Goal: Task Accomplishment & Management: Complete application form

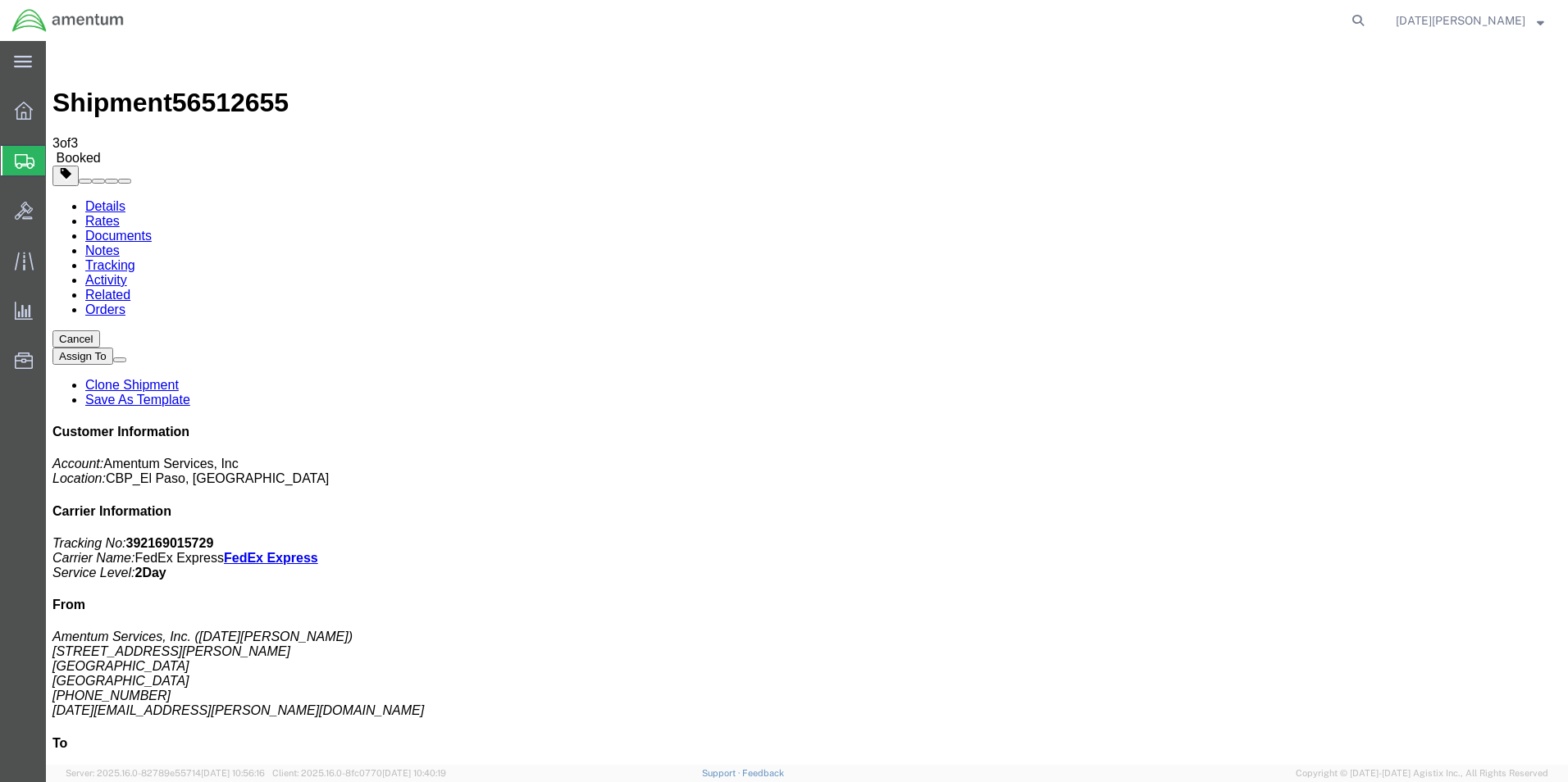
click at [0, 0] on span "Create from Template" at bounding box center [0, 0] width 0 height 0
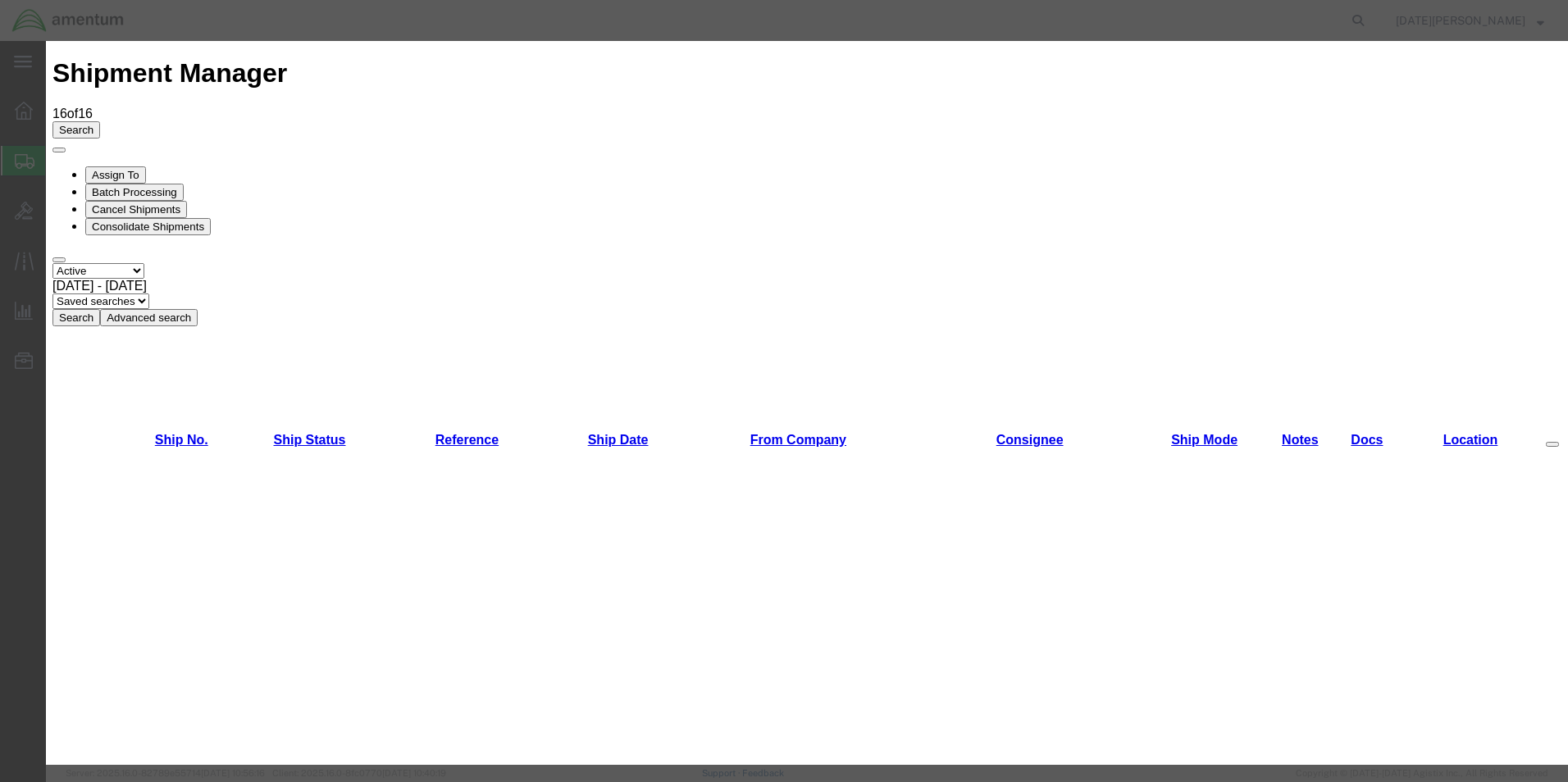
scroll to position [820, 0]
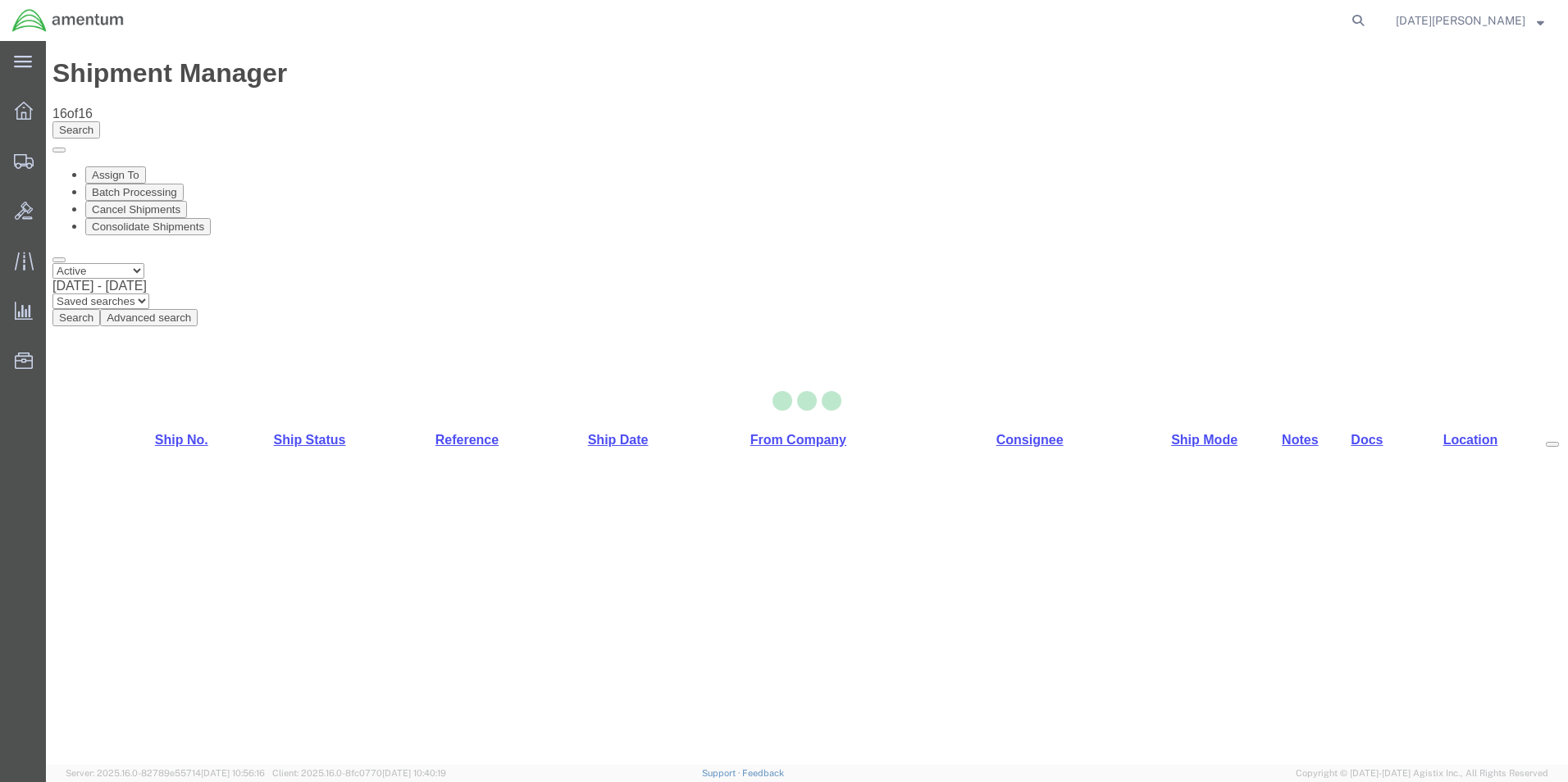
select select "49939"
select select "49949"
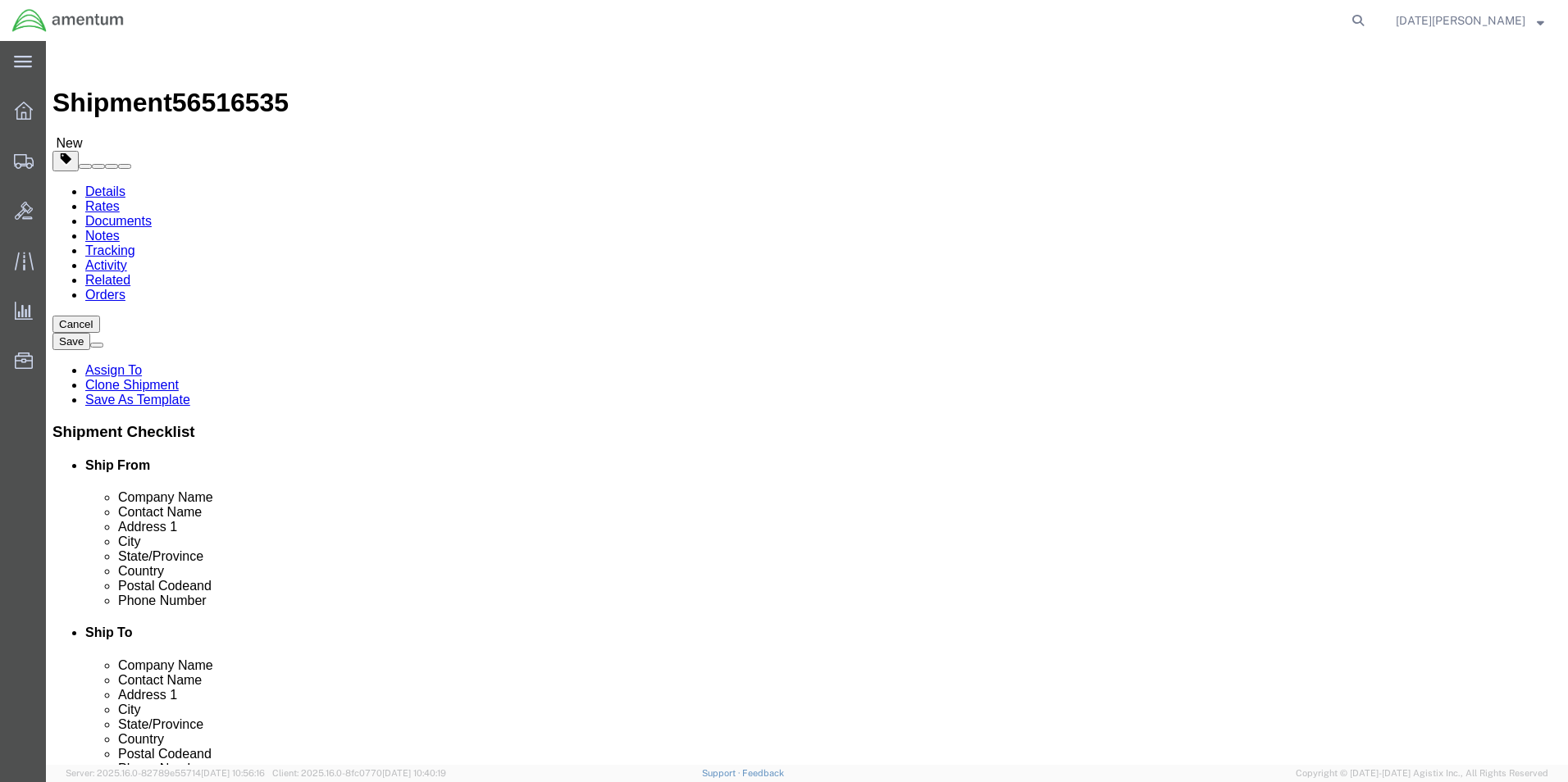
drag, startPoint x: 894, startPoint y: 340, endPoint x: 813, endPoint y: 363, distance: 84.2
click div "Location [GEOGRAPHIC_DATA], [GEOGRAPHIC_DATA] Select My Profile Location [PHONE…"
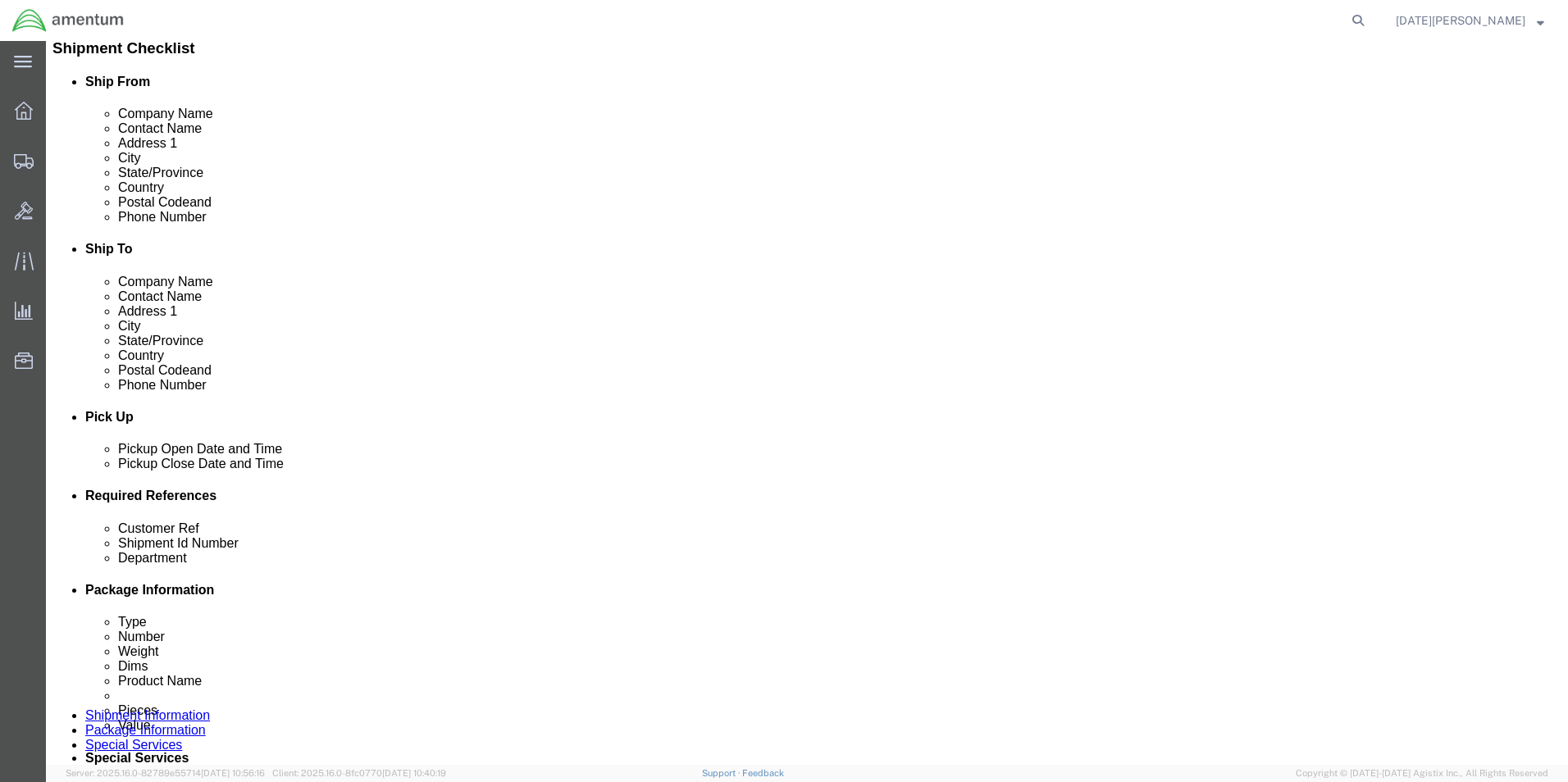
scroll to position [410, 0]
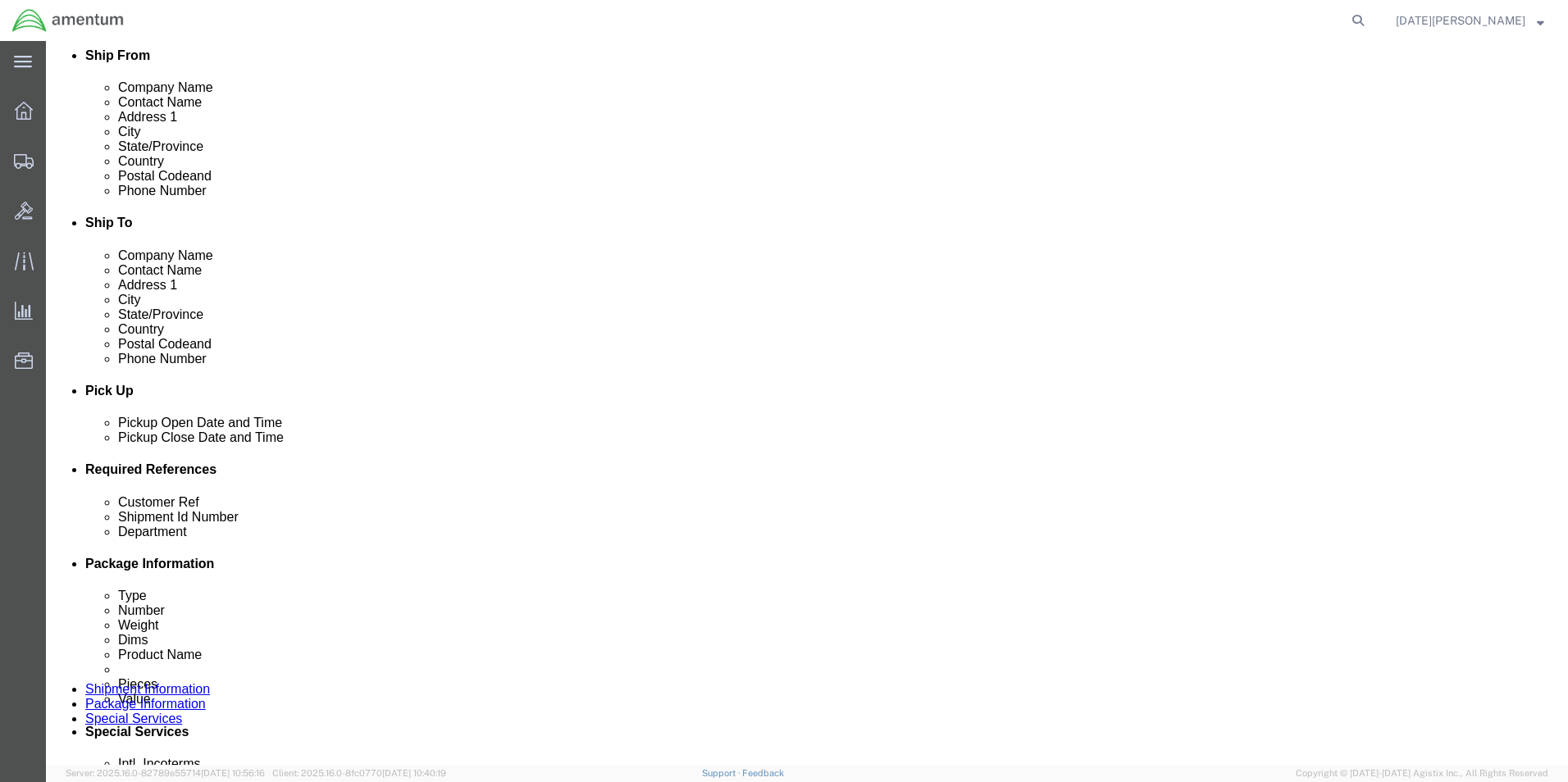
type input "SUPPLY DEPARTMENT - H60"
click input "text"
type input "USAGE# 324794"
paste input "text"
paste input "U"
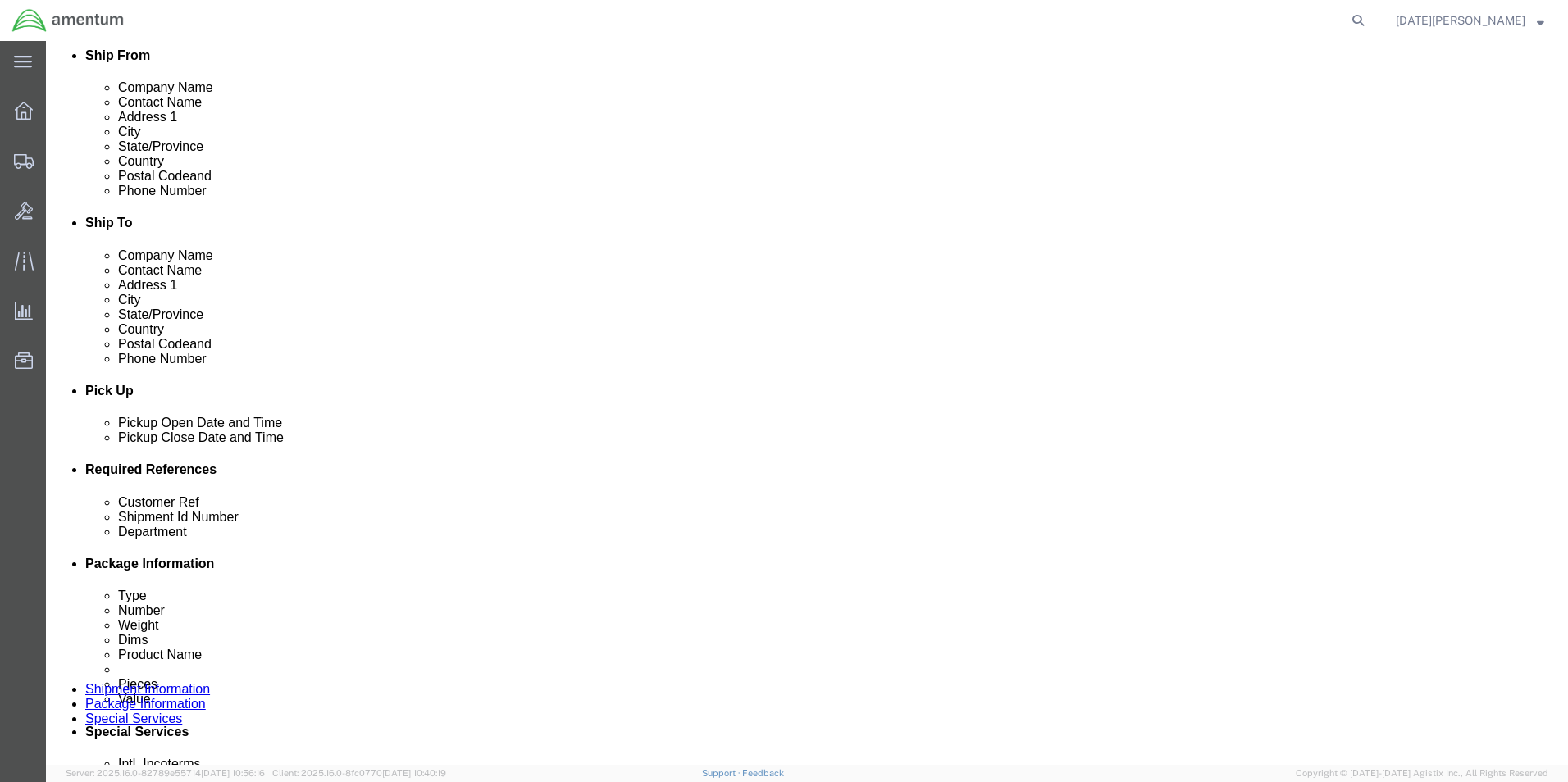
type input "USAGE# 324794"
paste input "USAGE# 324794"
type input "USAGE# 324794"
type input "CBP"
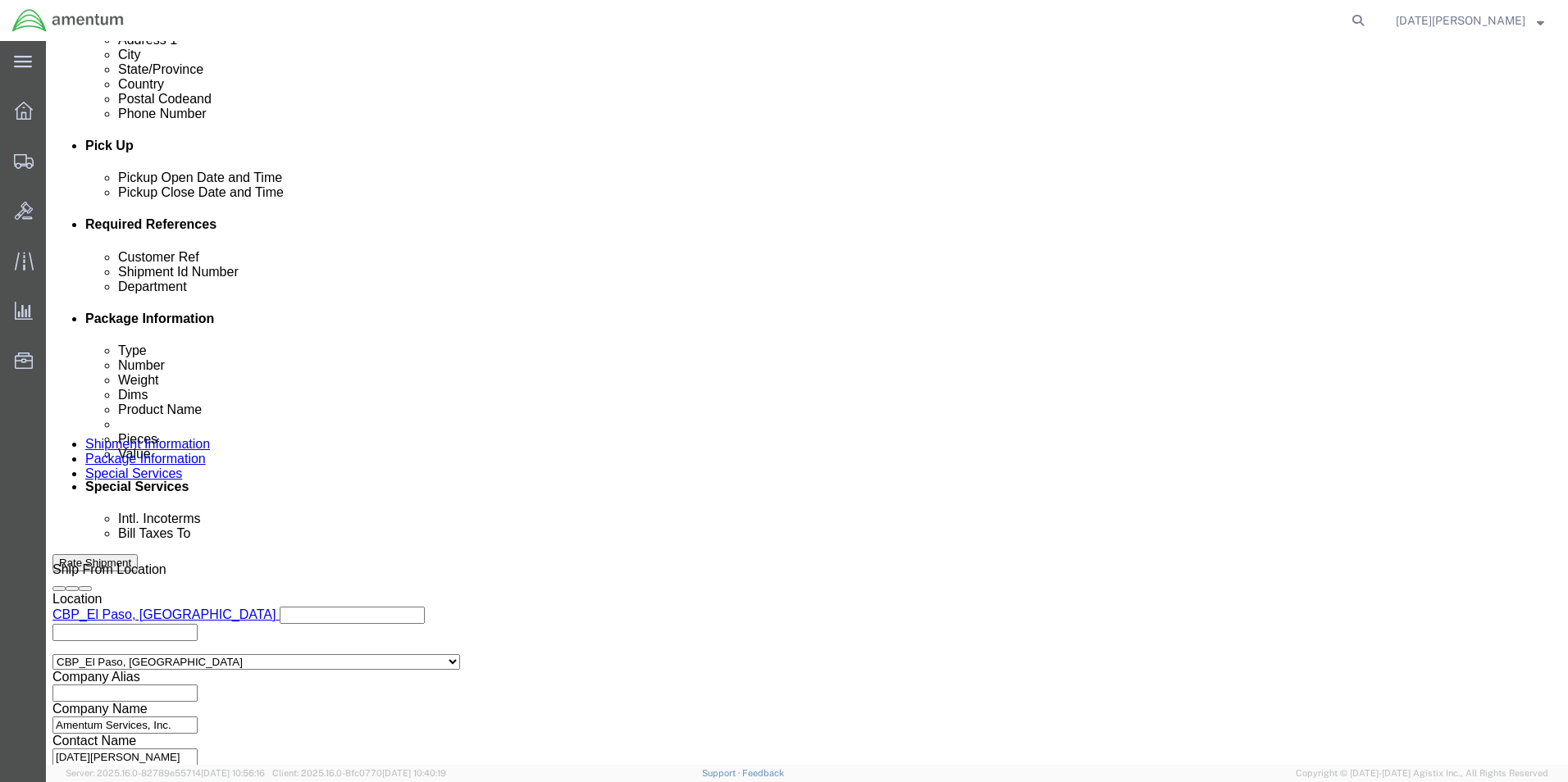
scroll to position [656, 0]
click button "Continue"
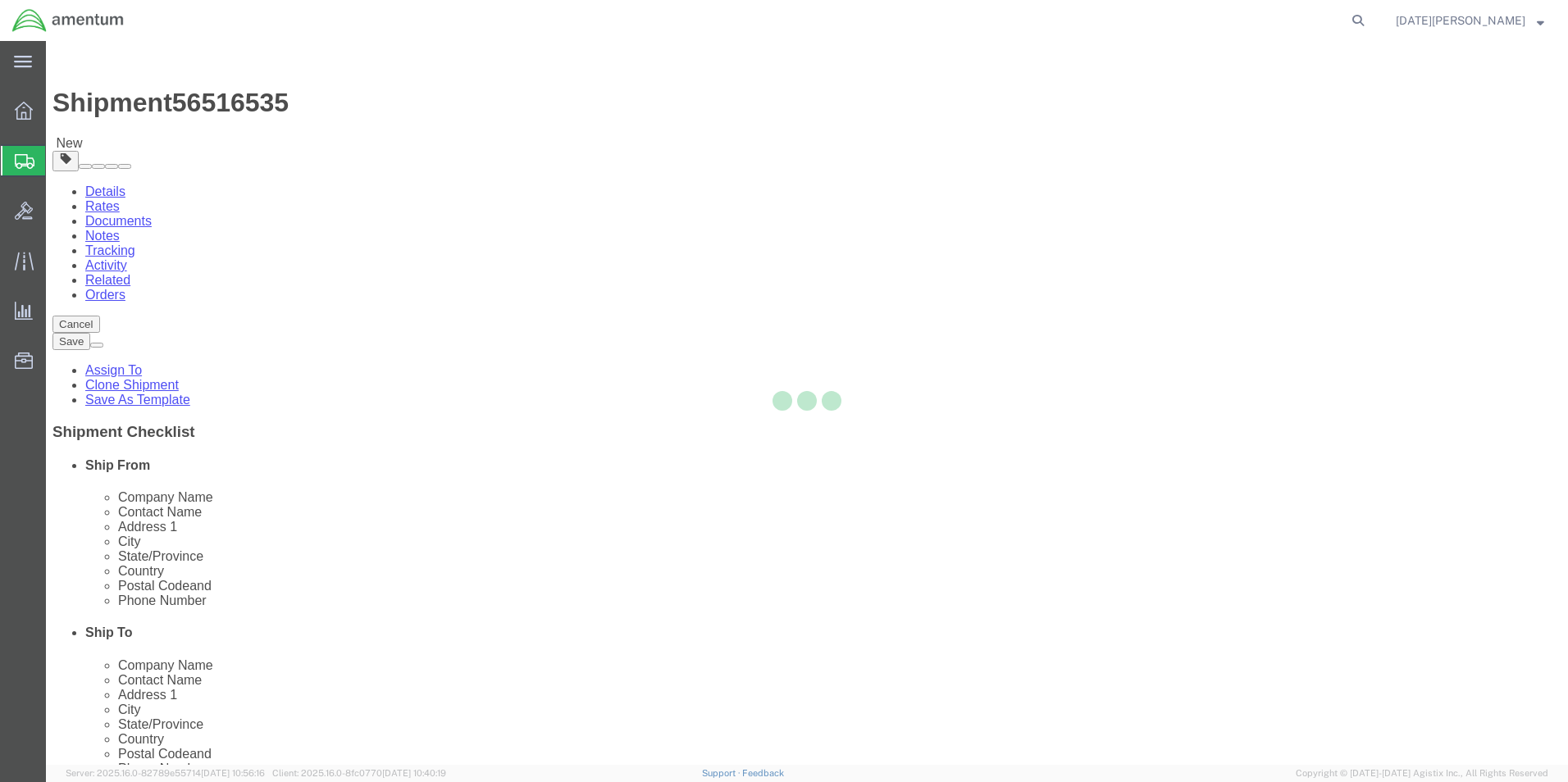
select select "YRPK"
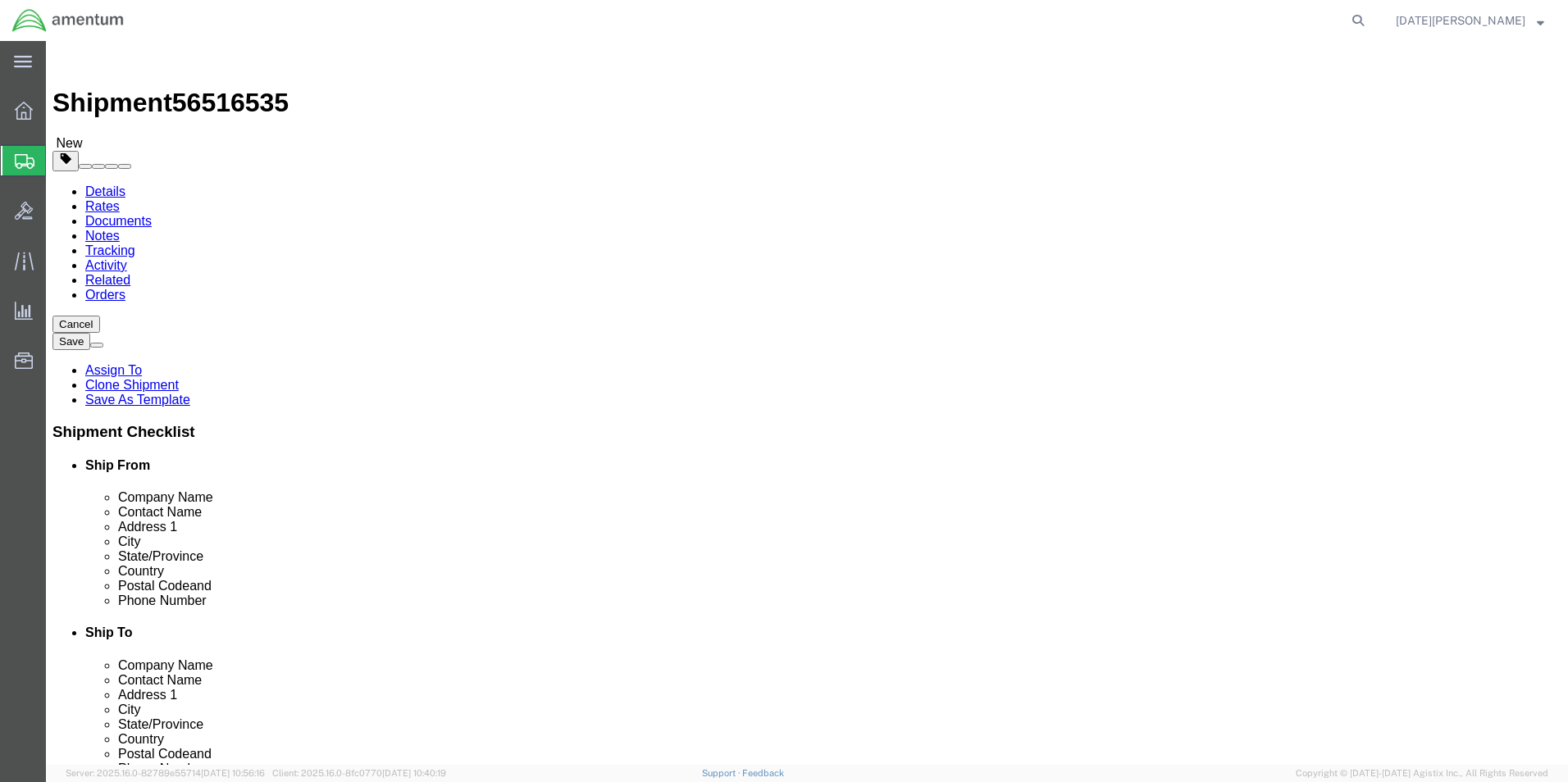
click input "text"
type input "10"
type input "8"
type input "1"
drag, startPoint x: 249, startPoint y: 383, endPoint x: 210, endPoint y: 400, distance: 42.5
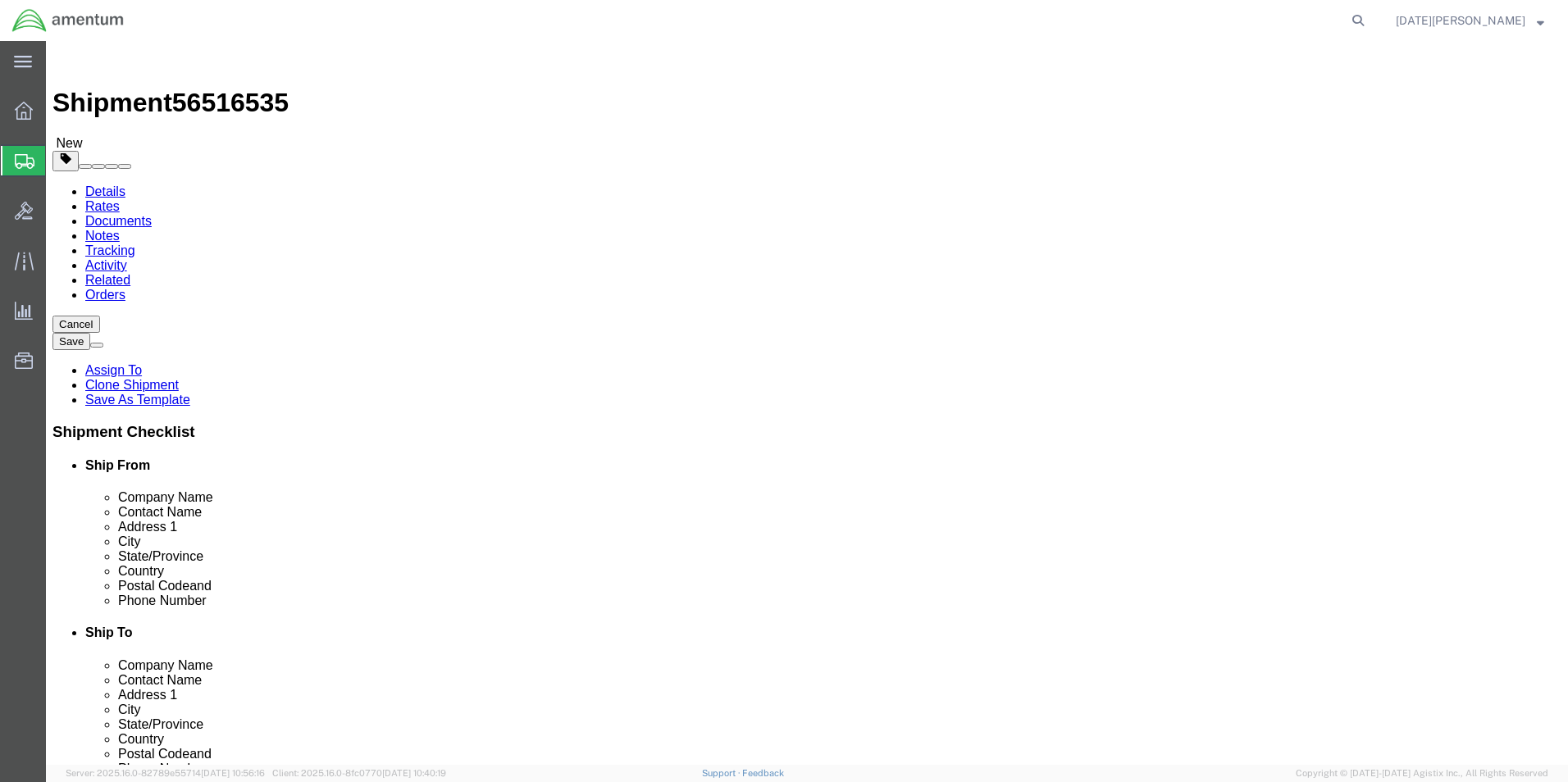
click div "Package Type Select Bale(s) Basket(s) Bolt(s) Bottle(s) Buckets Bulk Bundle(s) …"
type input "1.00"
click link "Add Content"
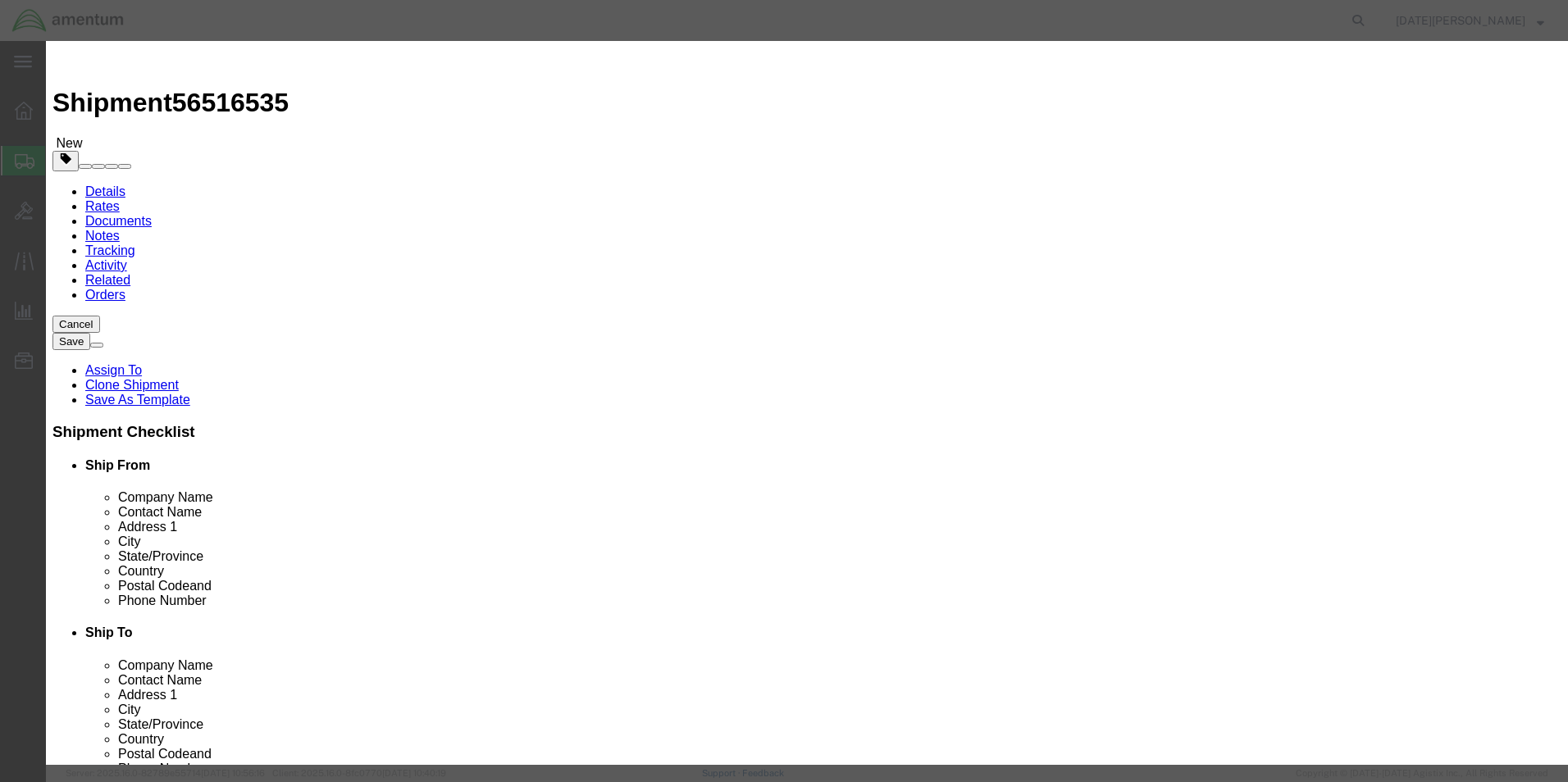
click div "Product Name Pieces 0 Select Bag Barrels 100Board Feet Bottle Box Blister Pack …"
click input "text"
type input "washer"
drag, startPoint x: 508, startPoint y: 156, endPoint x: 467, endPoint y: 168, distance: 42.7
click div "0"
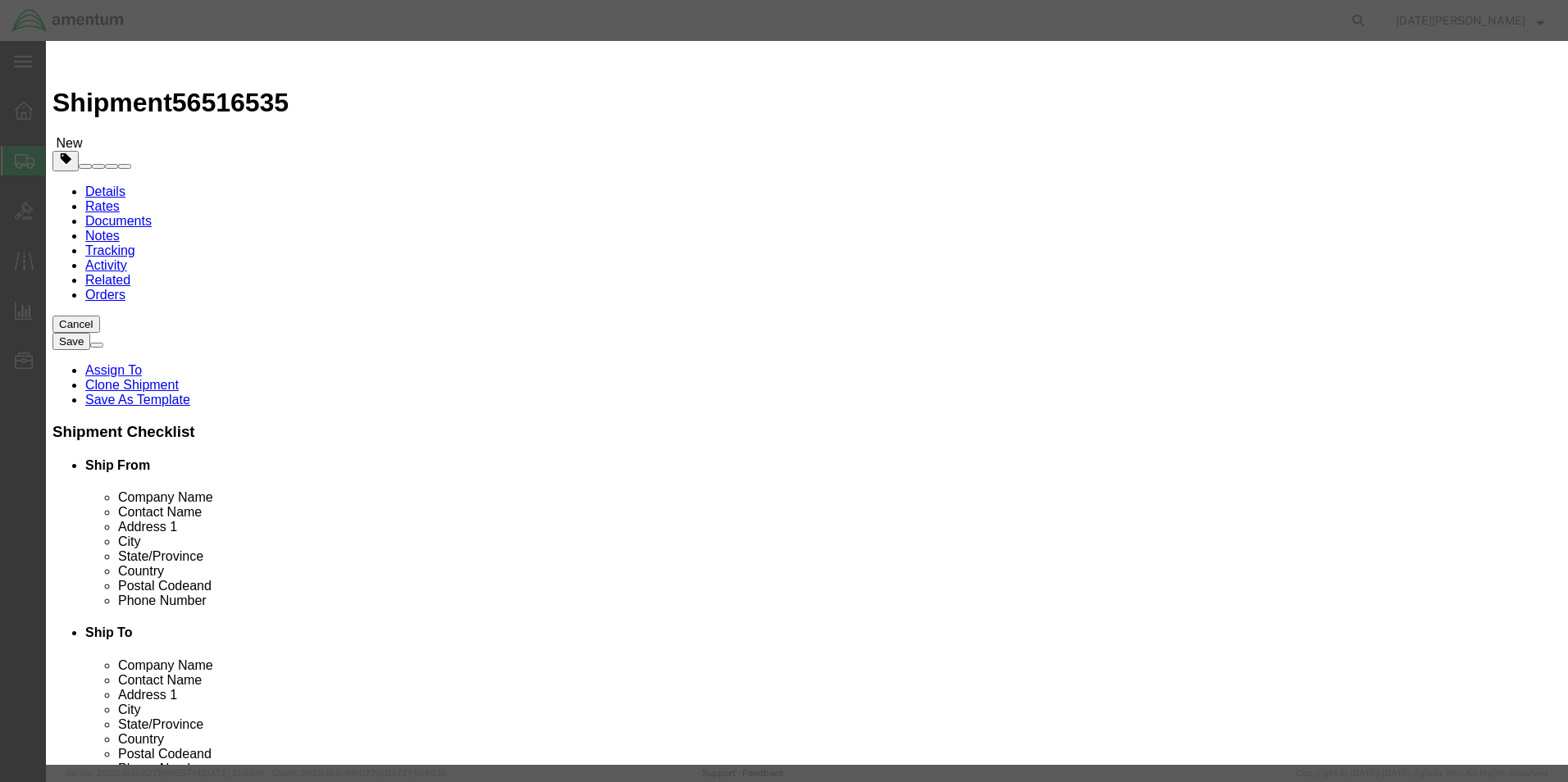
type input "10"
type input "10.00"
click button "Save & Close"
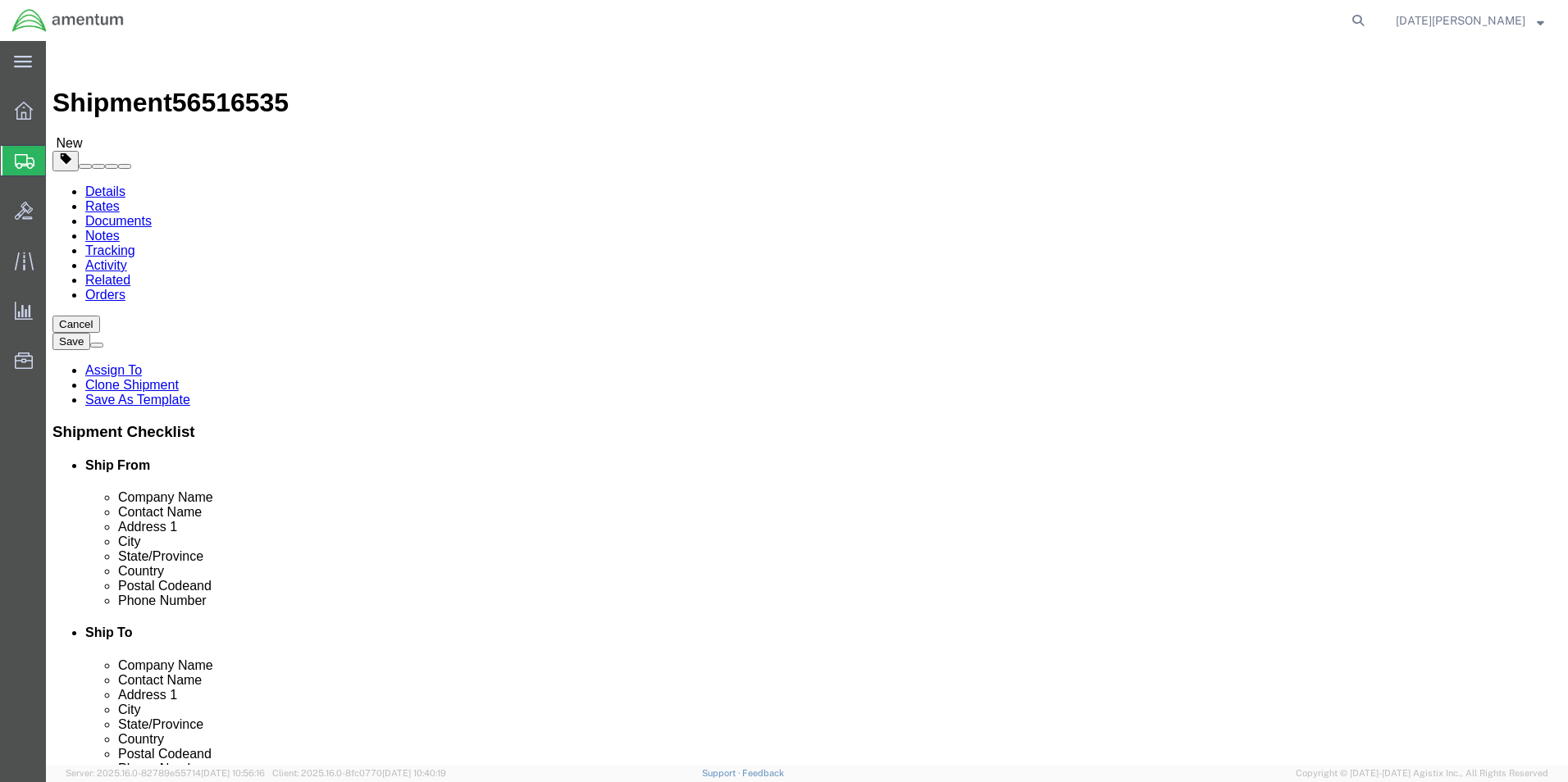
click button "Rate Shipment"
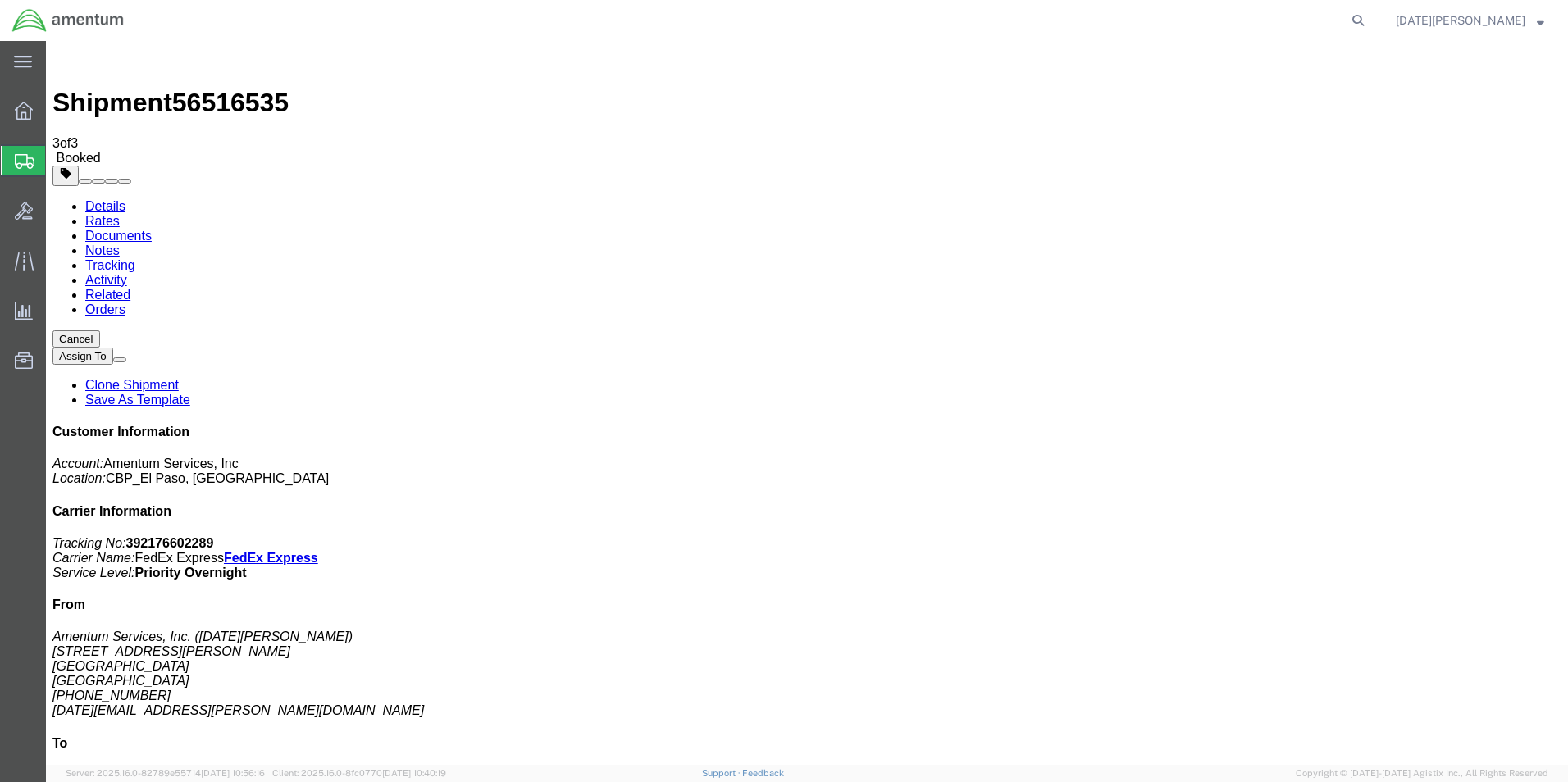
click at [0, 0] on span "Create from Template" at bounding box center [0, 0] width 0 height 0
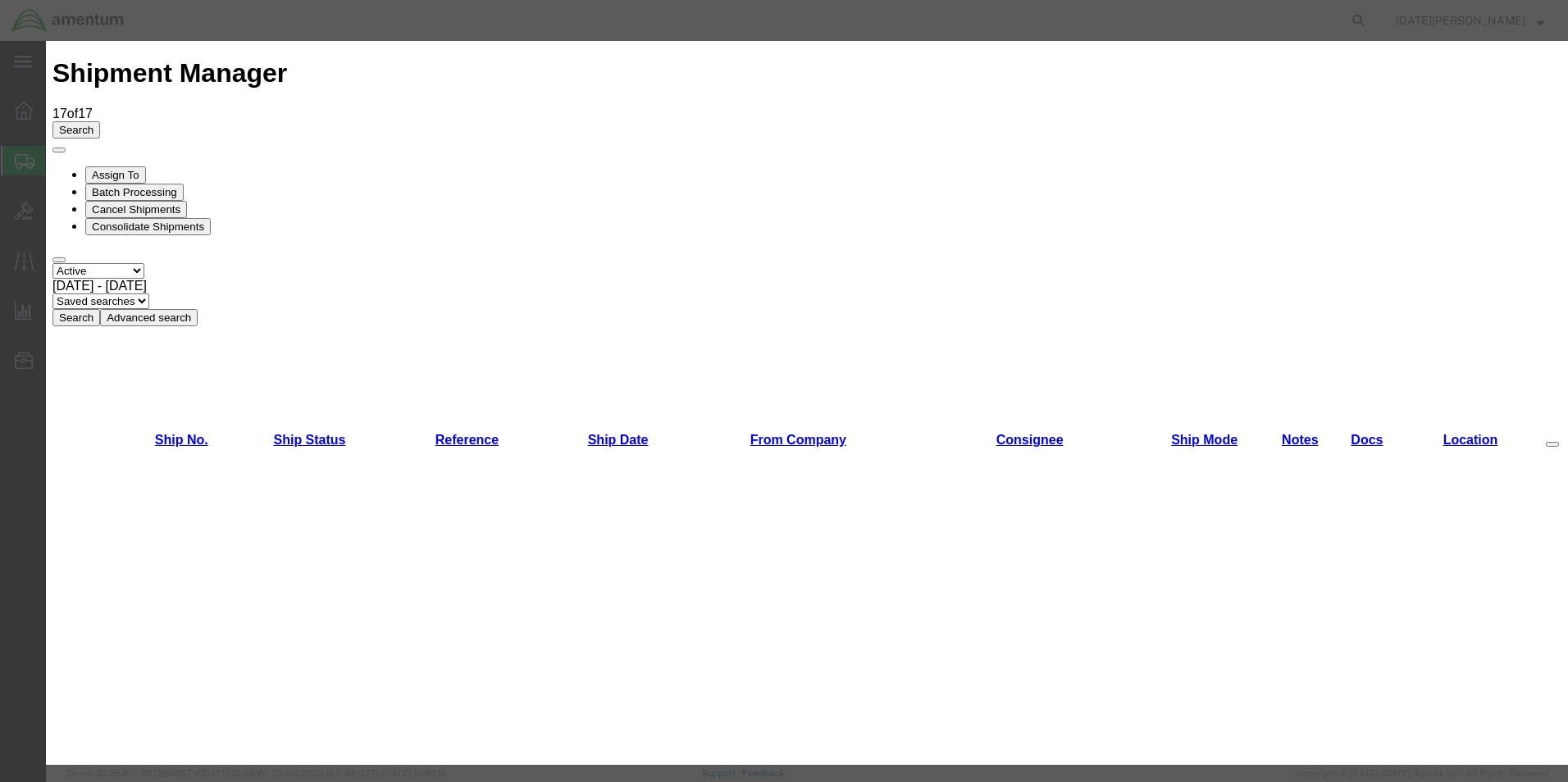
scroll to position [902, 0]
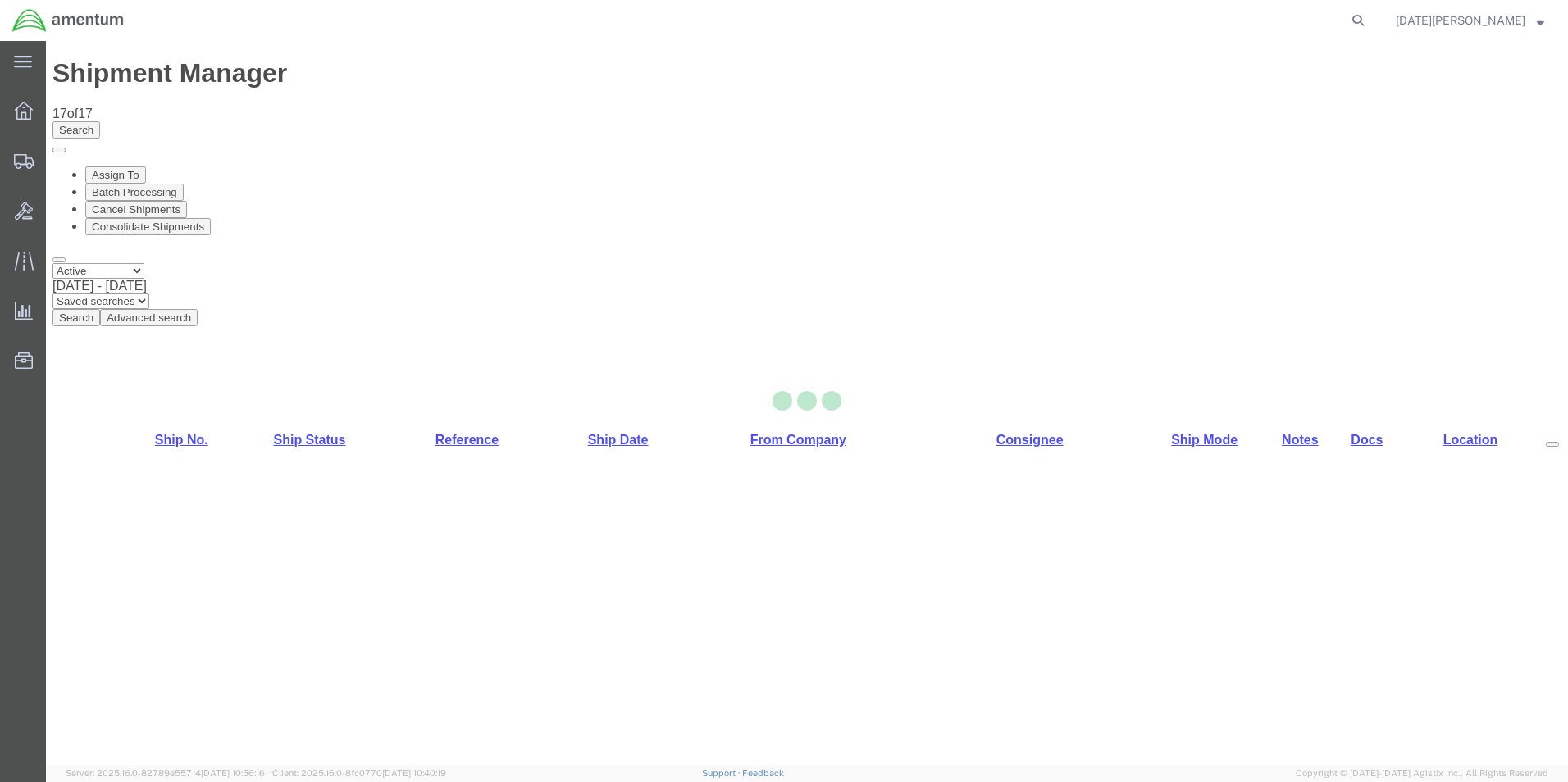
select select "49939"
select select "49950"
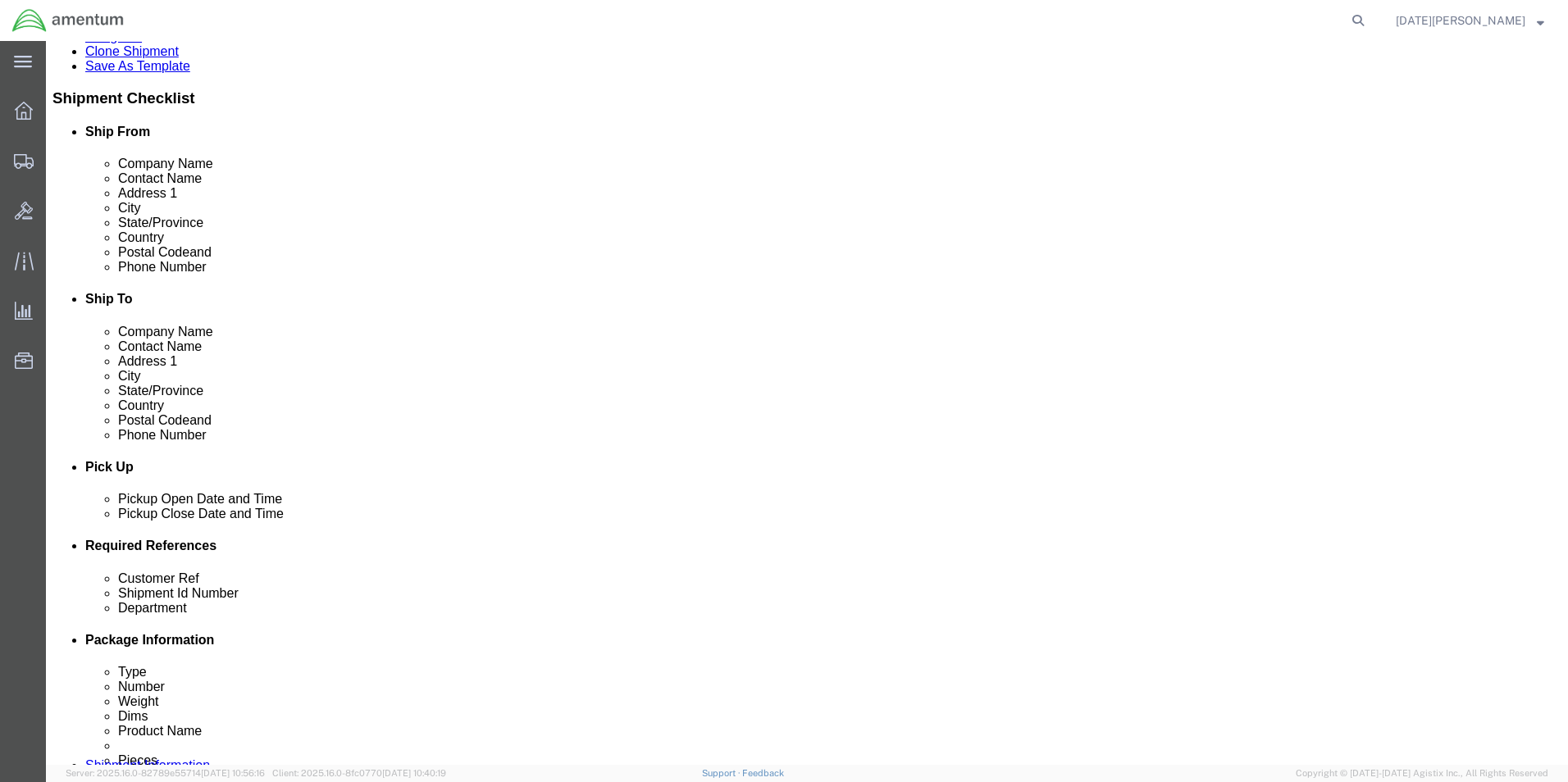
scroll to position [492, 0]
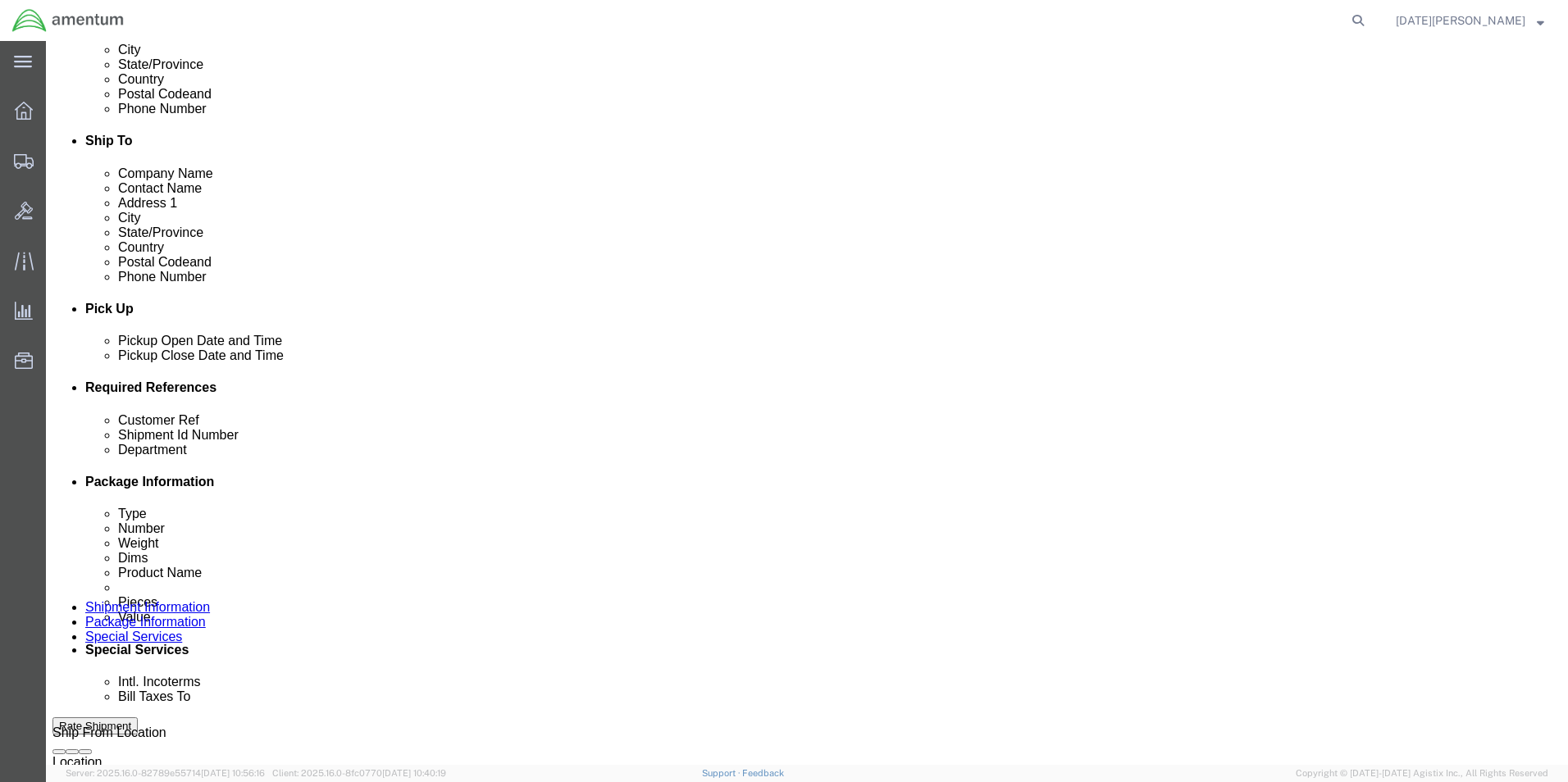
click input "text"
type input "usage# 324678"
paste input "usage# 324678"
type input "usage# 324678"
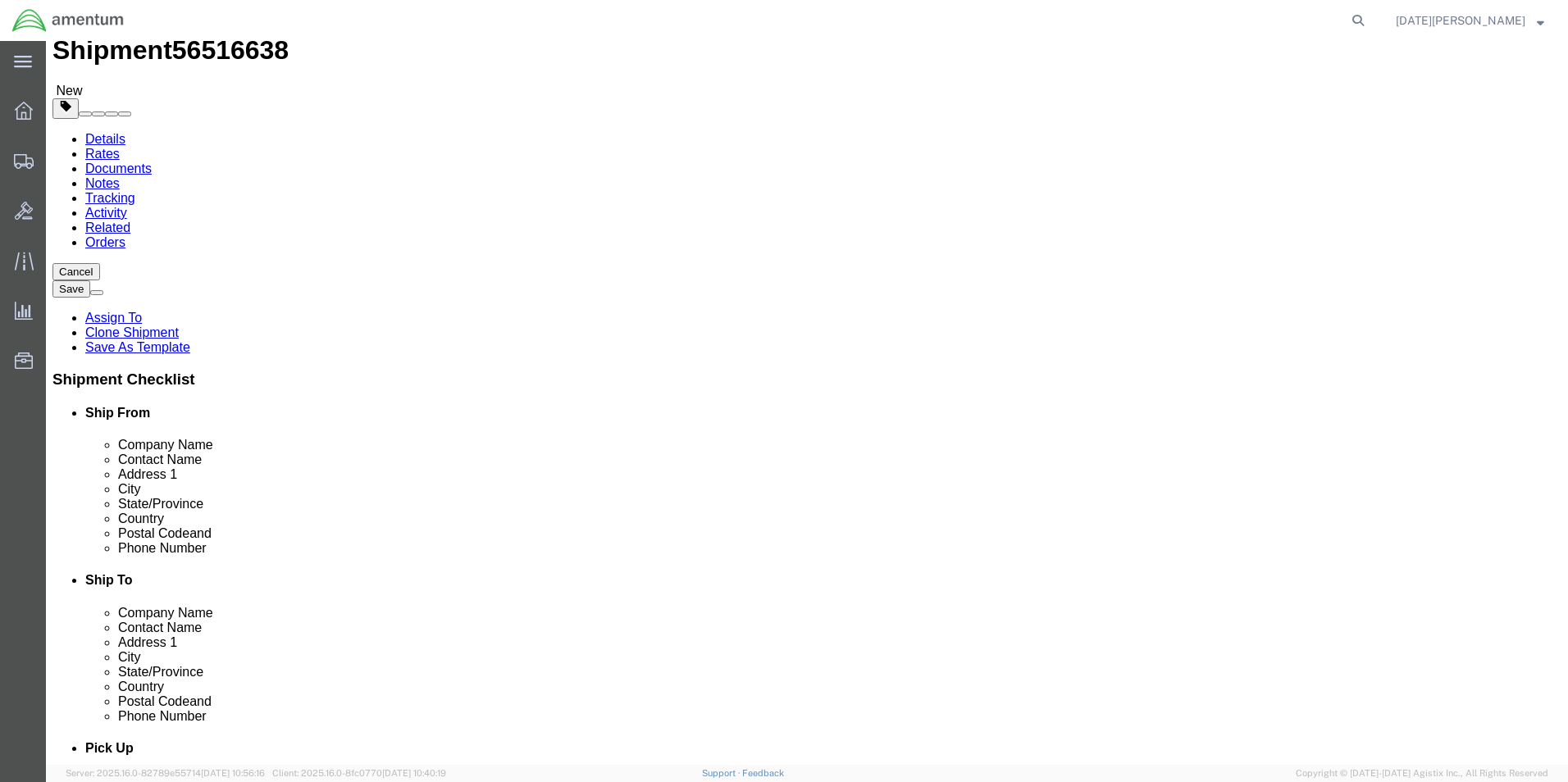
scroll to position [0, 0]
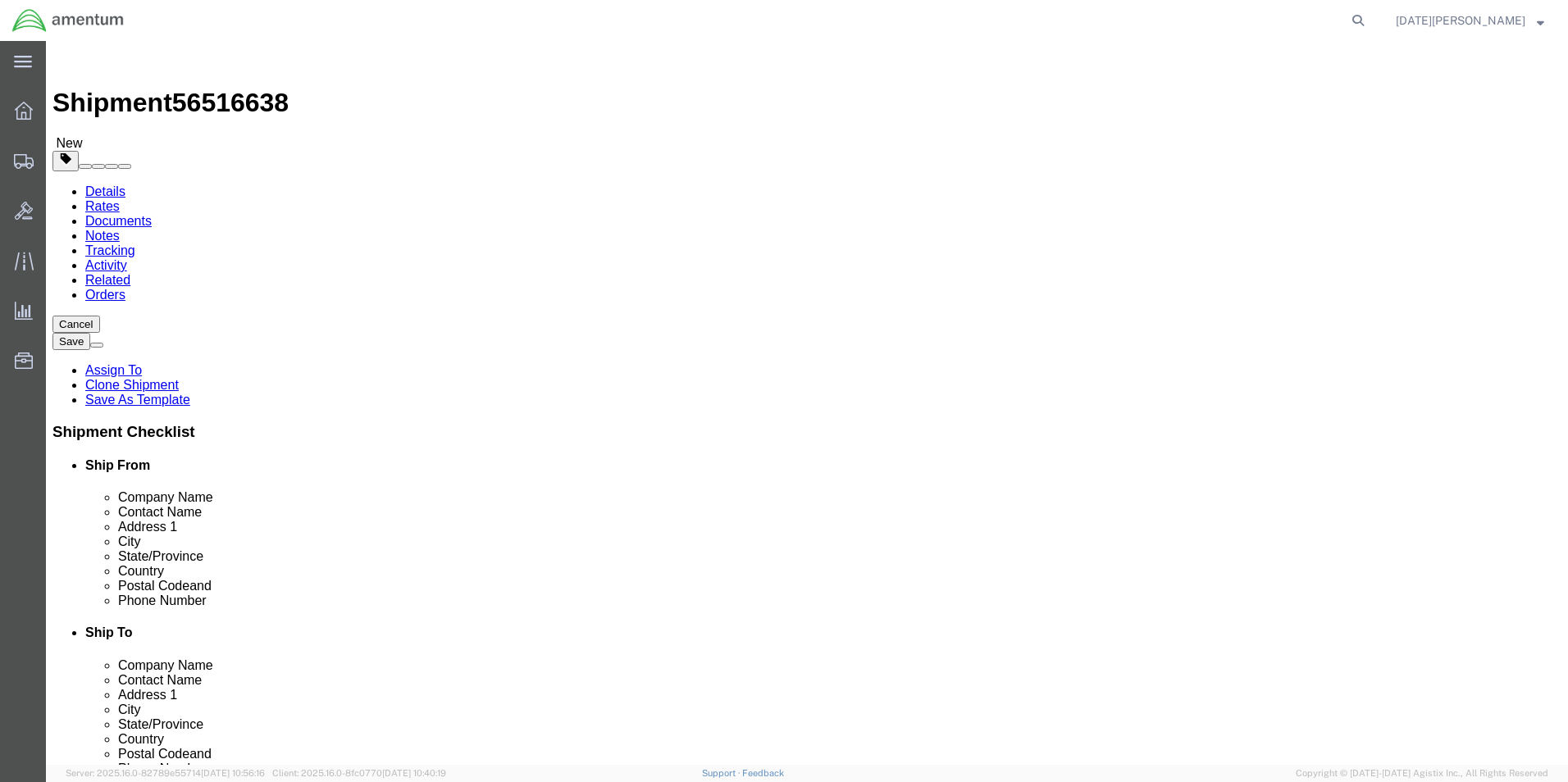
type input "CBP"
drag, startPoint x: 932, startPoint y: 336, endPoint x: 794, endPoint y: 359, distance: 139.9
click div "Location CBP_Uvalde, [GEOGRAPHIC_DATA] Select My Profile Location [PHONE_NUMBER…"
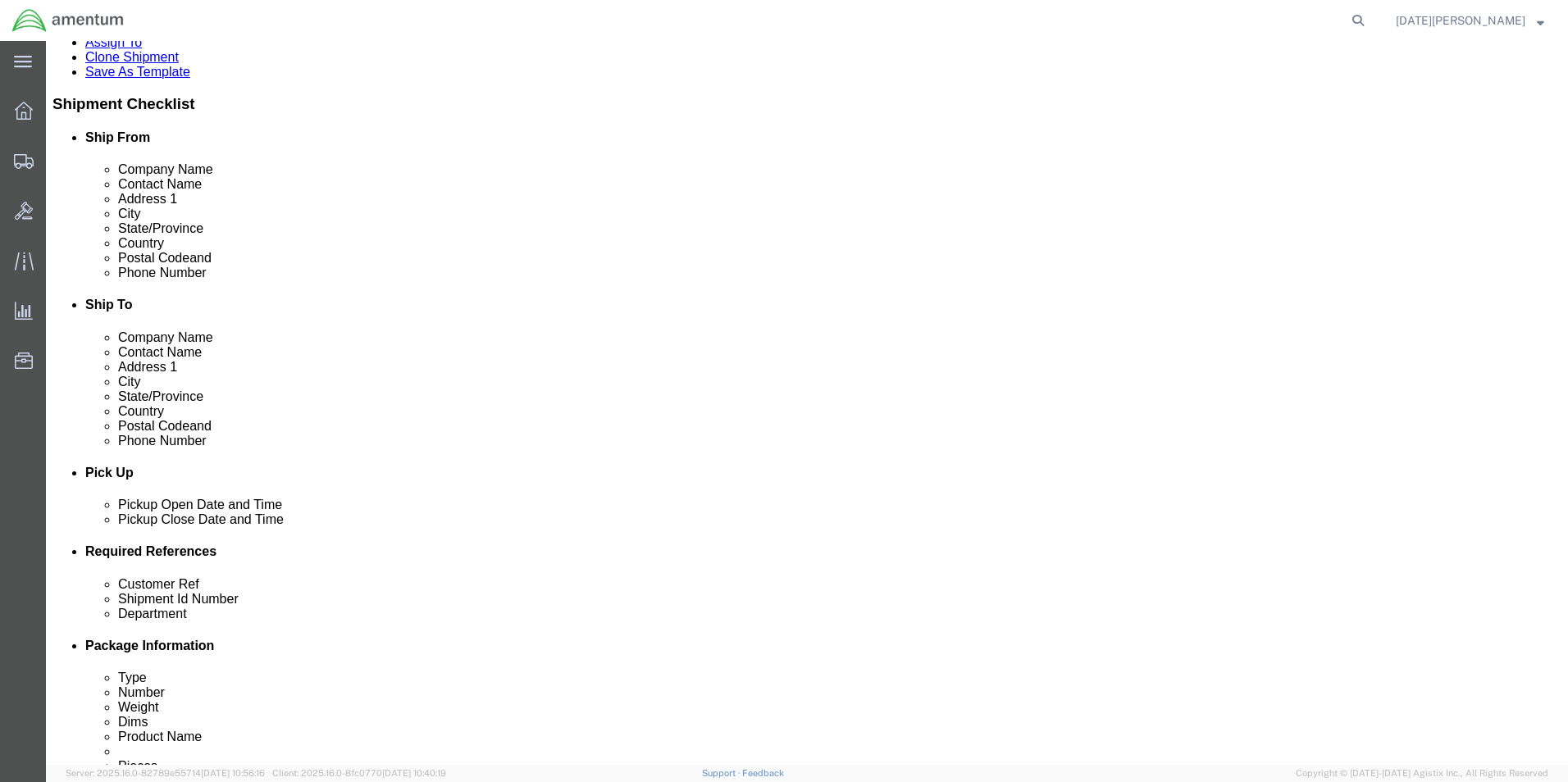
scroll to position [684, 0]
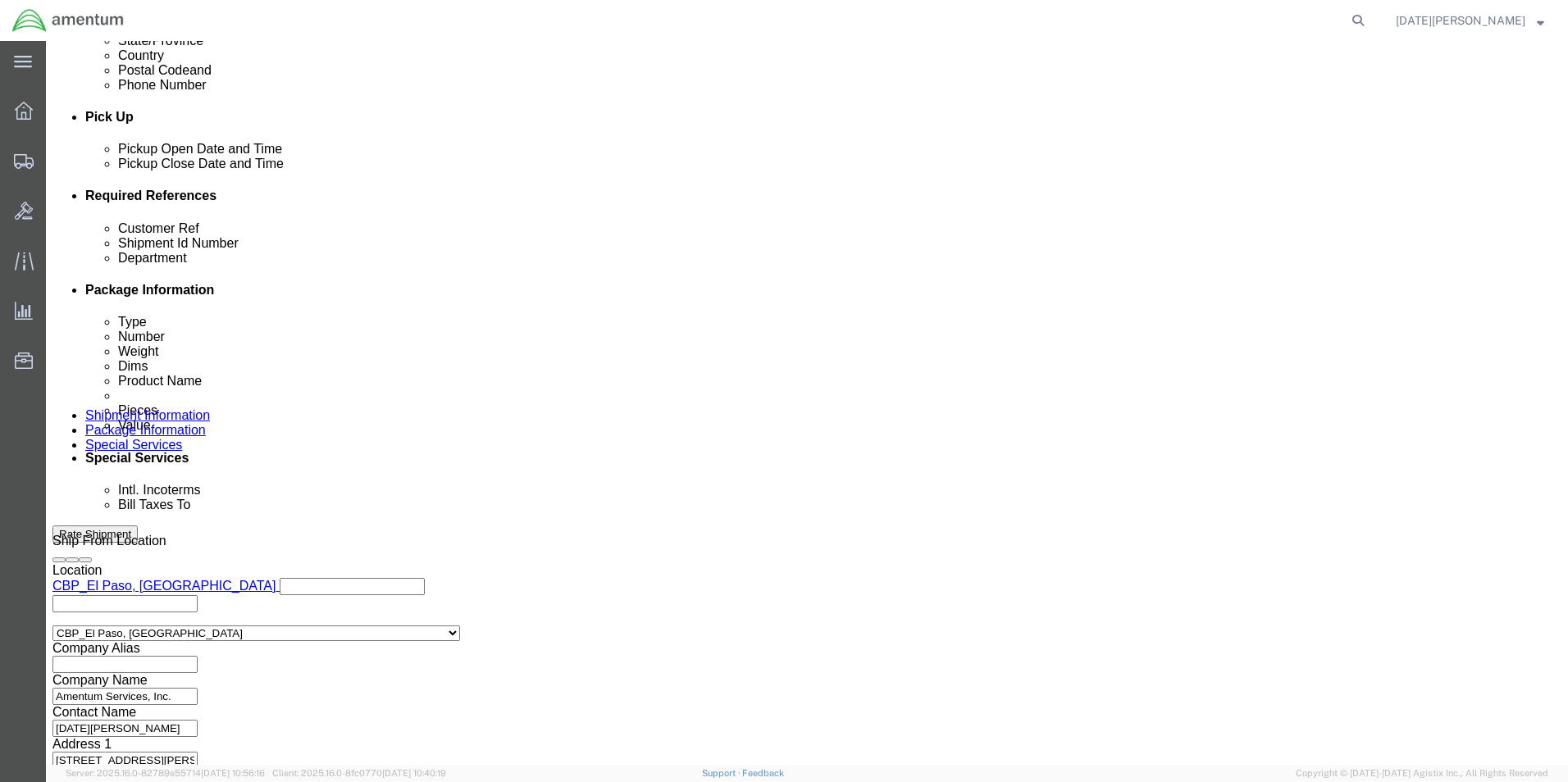
type input "SUPPLY DEPARTMENT"
click button "Continue"
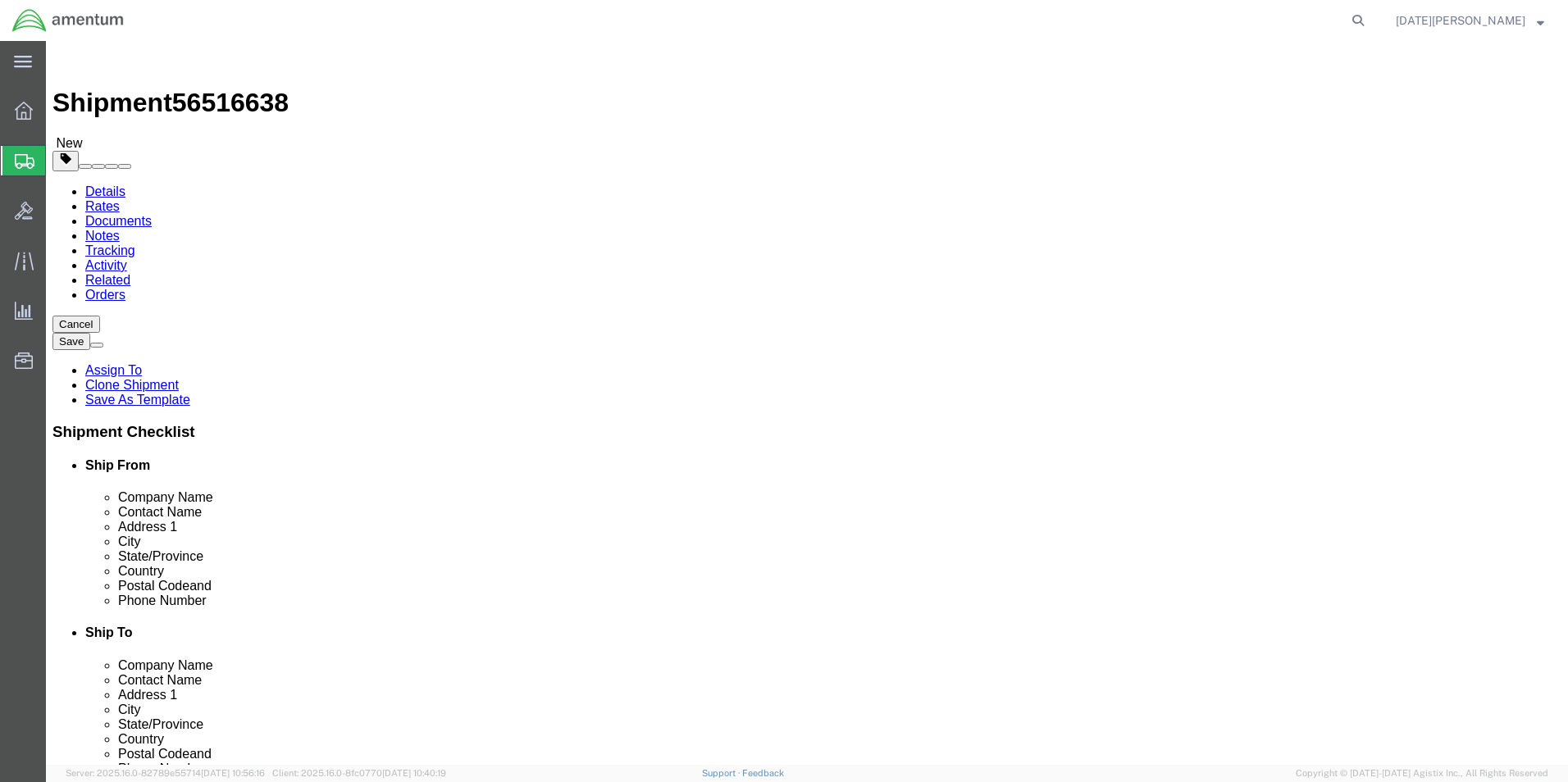
click input "text"
click select "Select Bale(s) Basket(s) Bolt(s) Bottle(s) Buckets Bulk Bundle(s) Can(s) Cardbo…"
select select "PAK"
click select "Select Bale(s) Basket(s) Bolt(s) Bottle(s) Buckets Bulk Bundle(s) Can(s) Cardbo…"
type input "10.25"
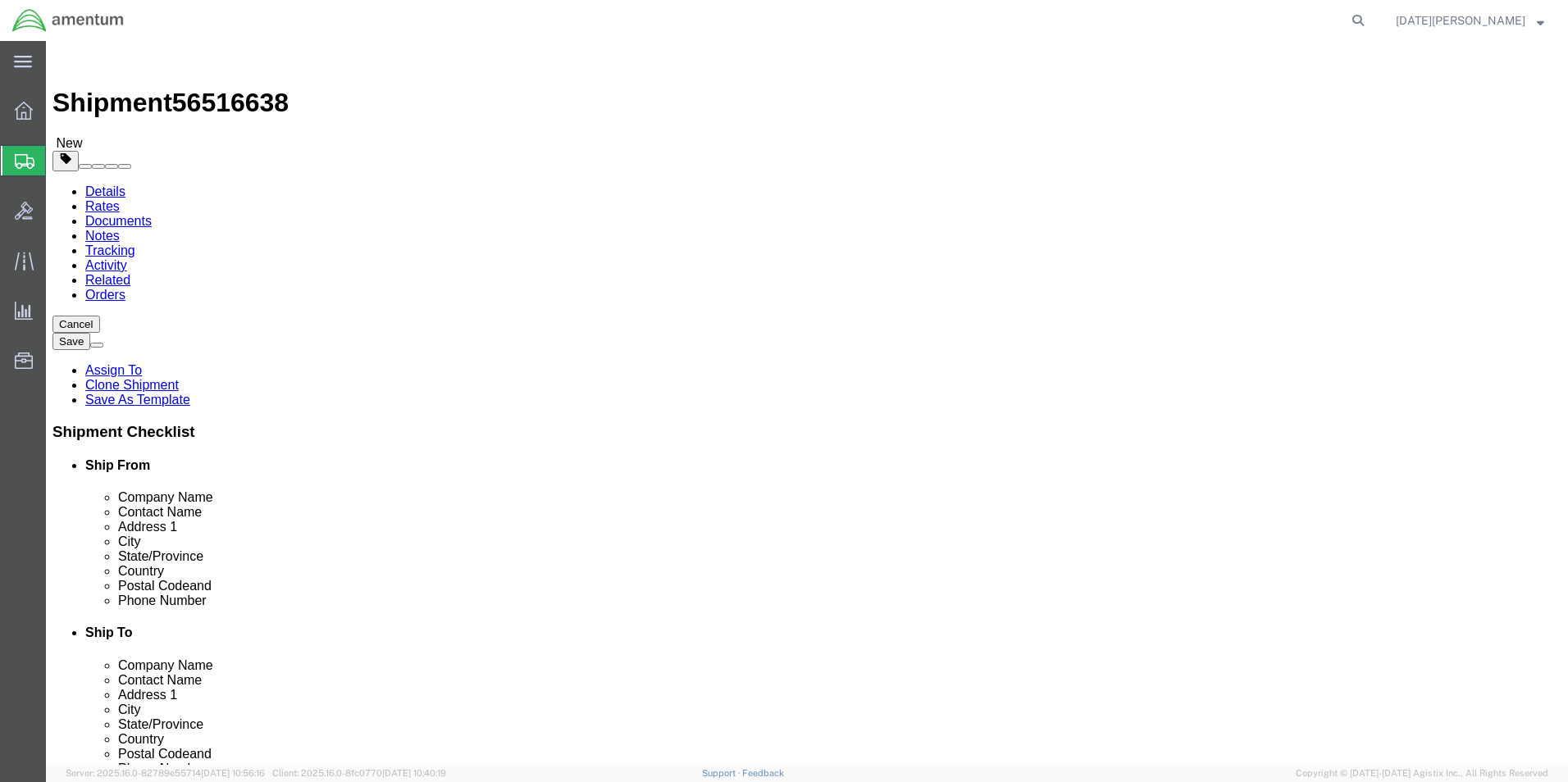
type input "12.75"
type input "1.00"
drag, startPoint x: 264, startPoint y: 383, endPoint x: 217, endPoint y: 394, distance: 48.3
click div "Package Type Select Bale(s) Basket(s) Bolt(s) Bottle(s) Buckets Bulk Bundle(s) …"
type input "1.00"
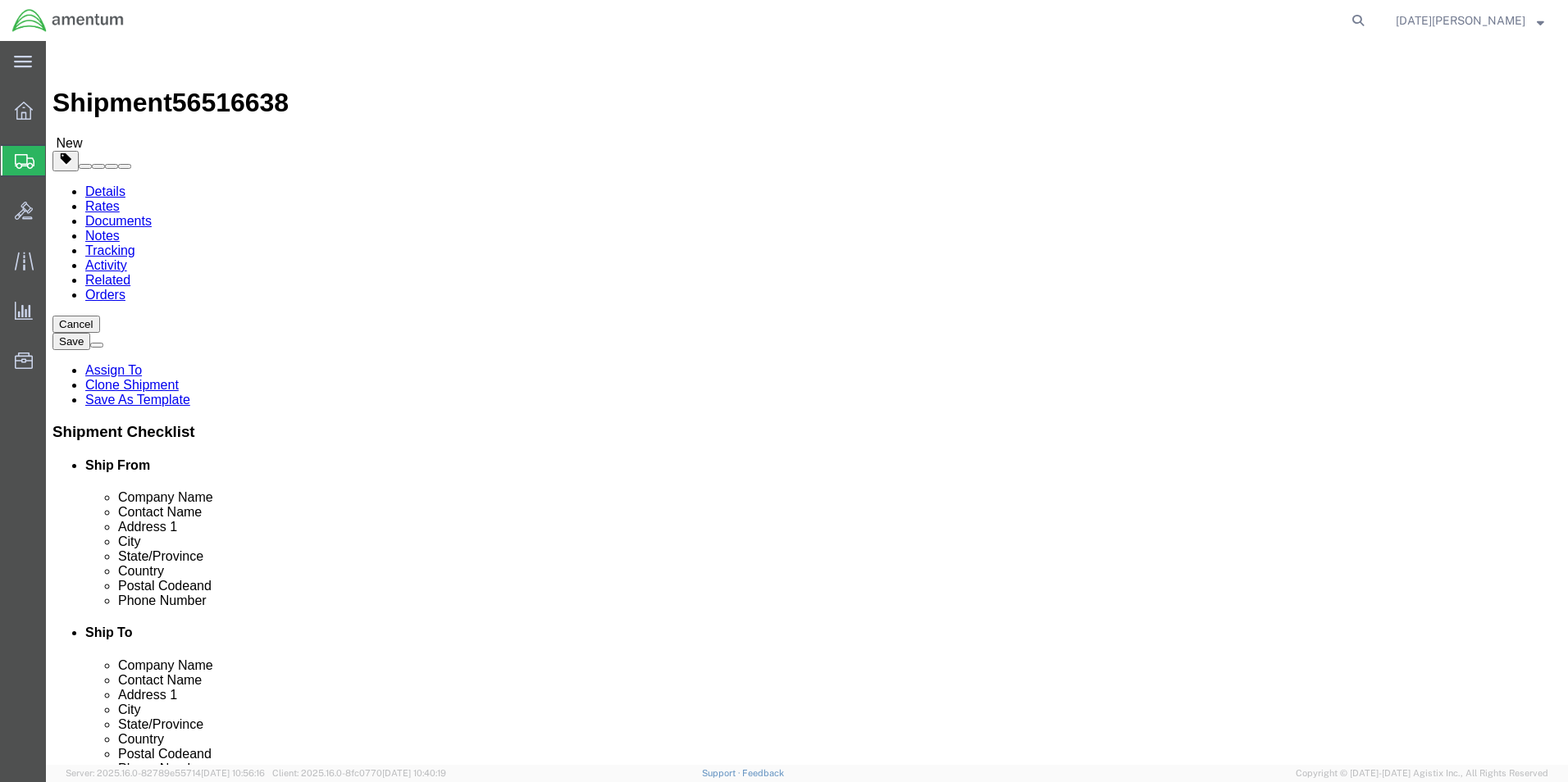
click link "Add Content"
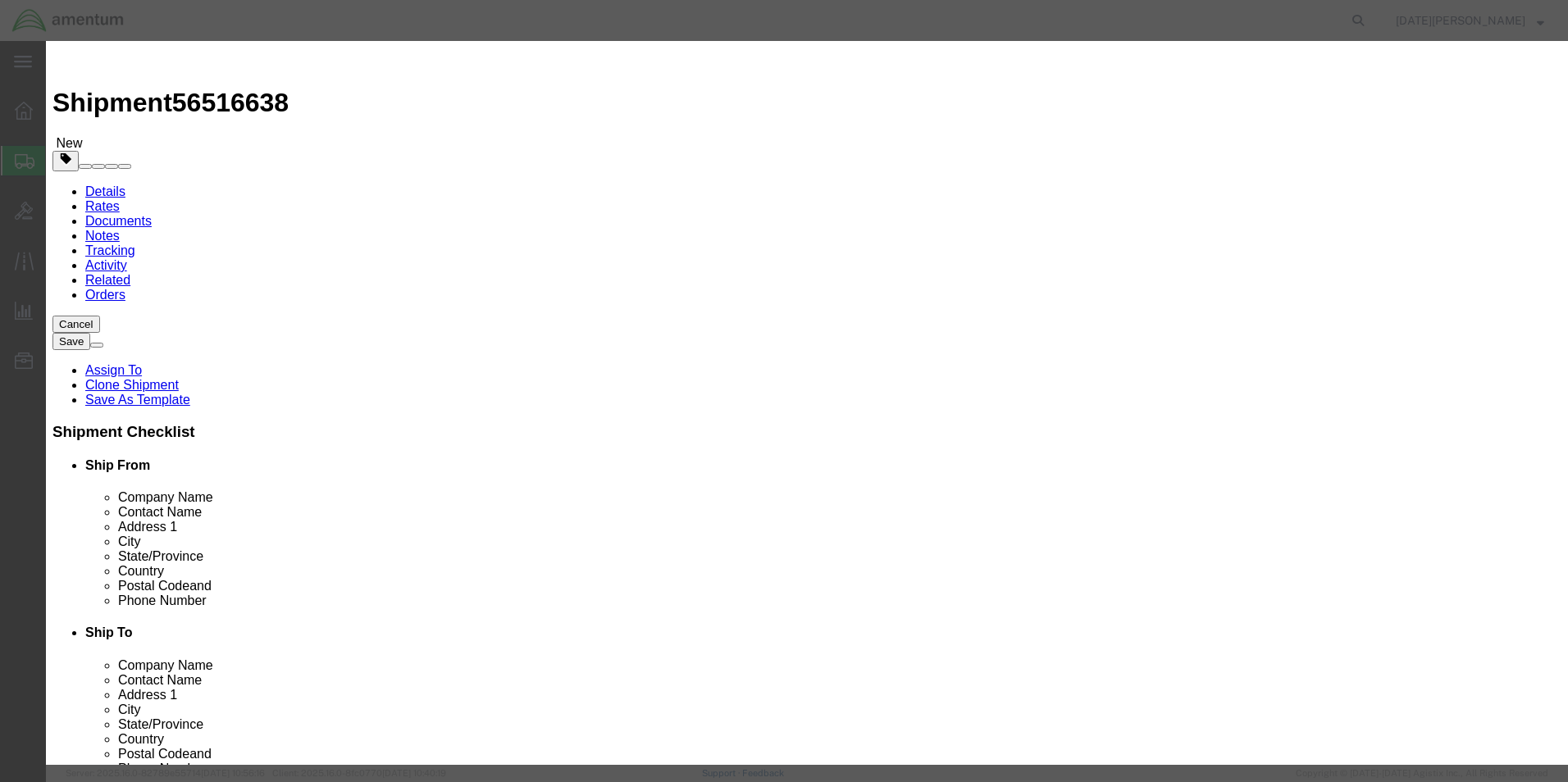
click input "text"
type input "W"
type input "NUT"
type input "2"
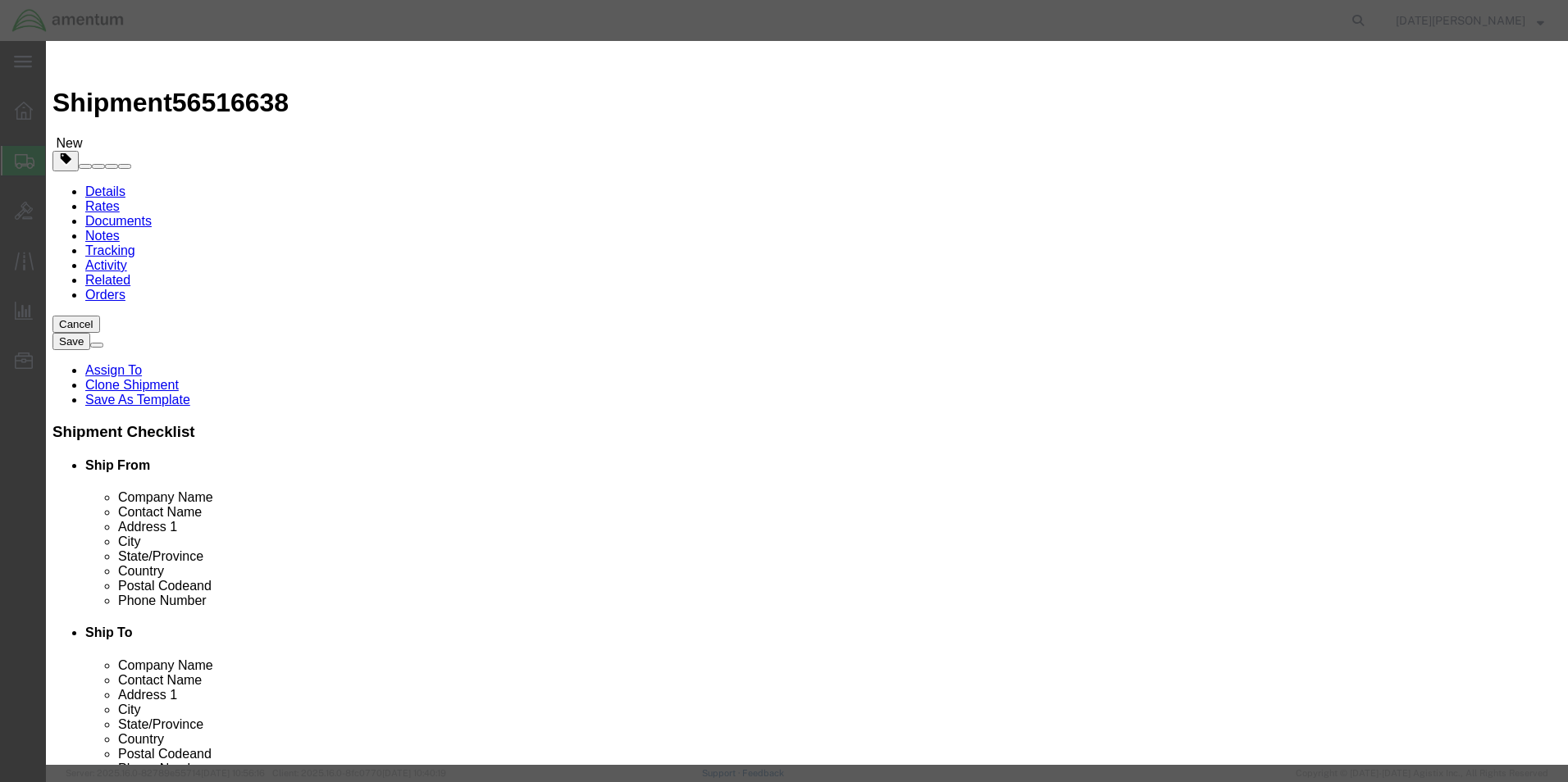
type input "3"
type input "40.00"
click button "Save & Close"
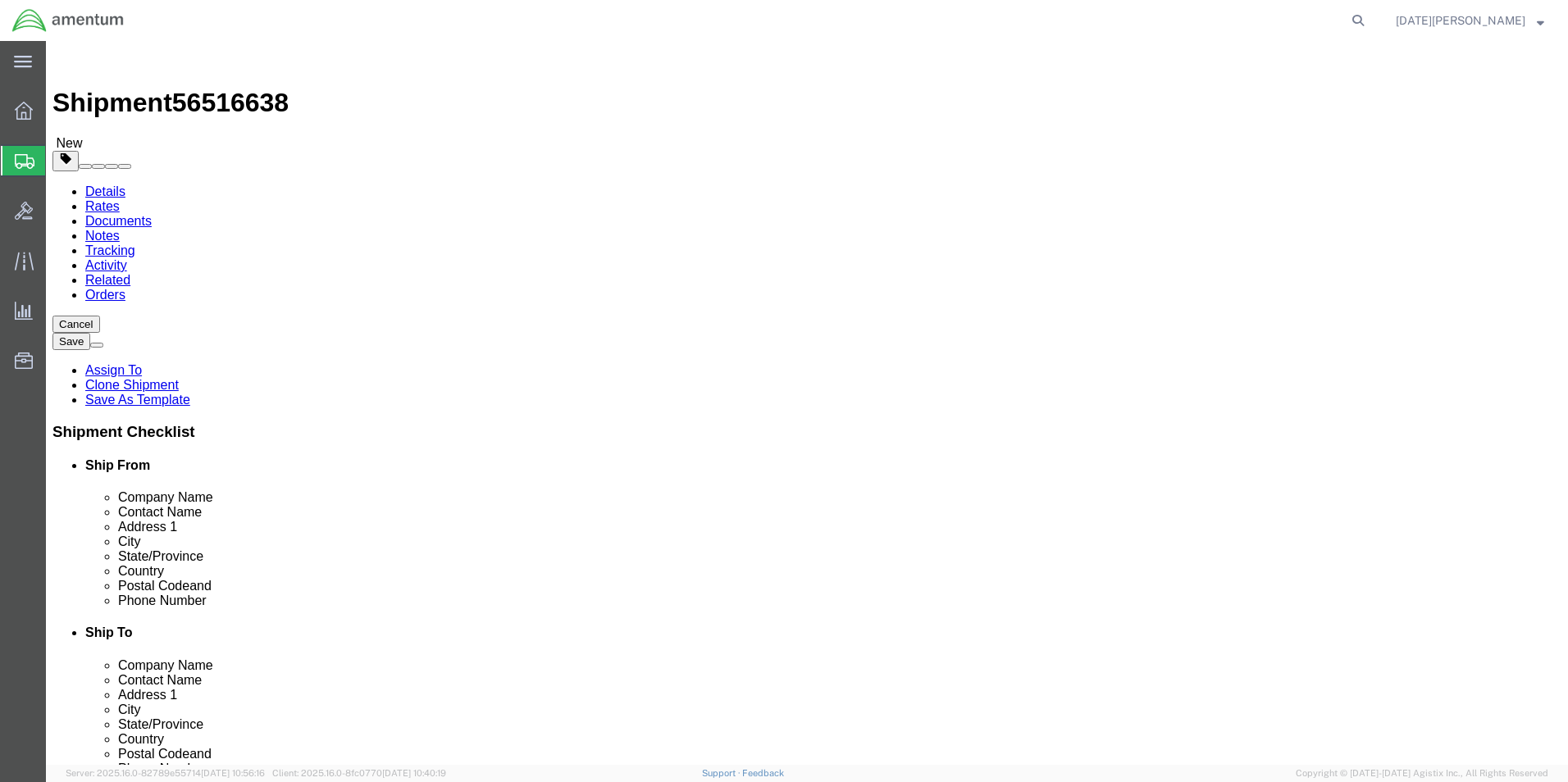
click button "Rate Shipment"
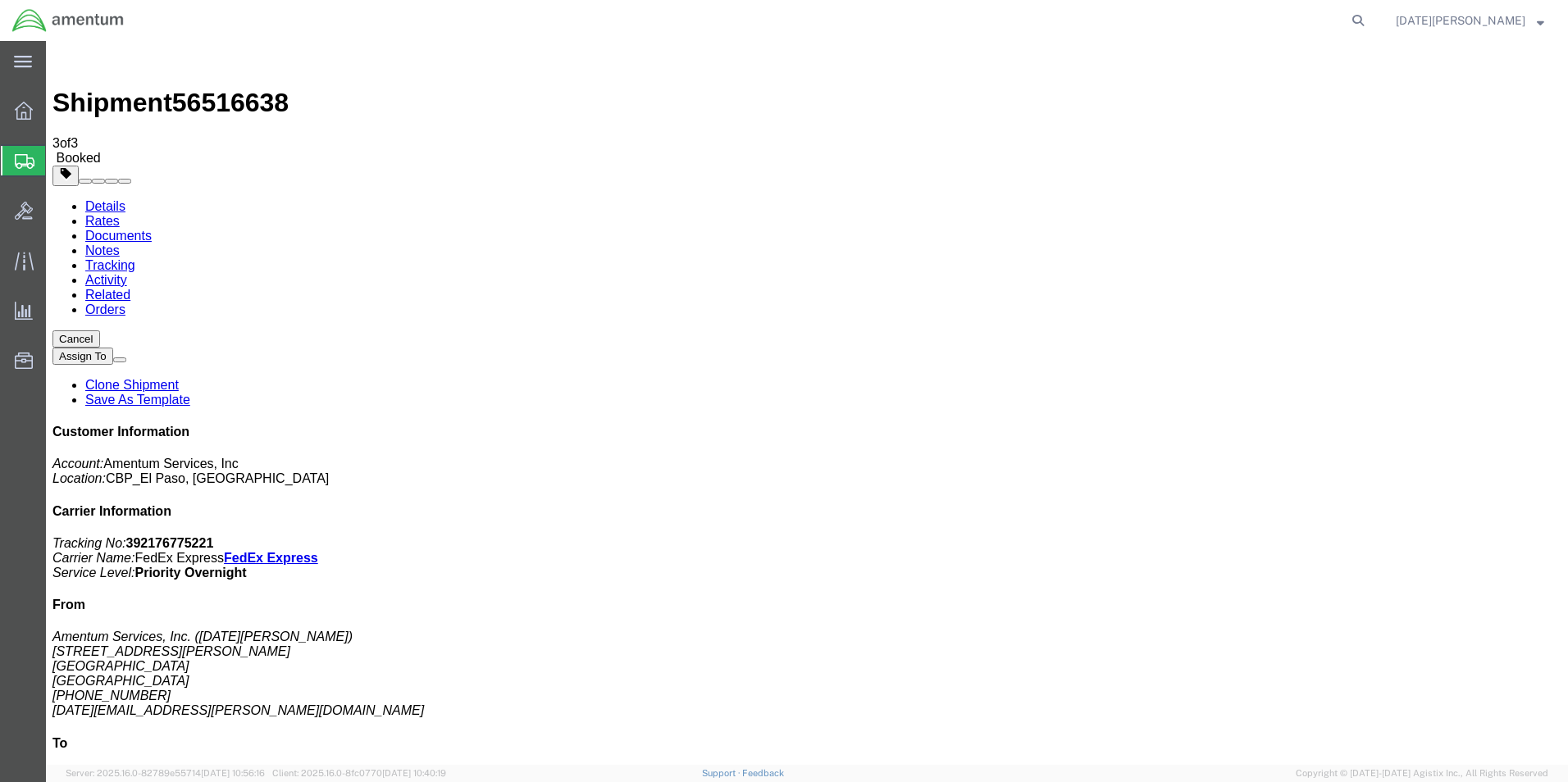
drag, startPoint x: 686, startPoint y: 292, endPoint x: 670, endPoint y: 308, distance: 22.6
